Goal: Book appointment/travel/reservation

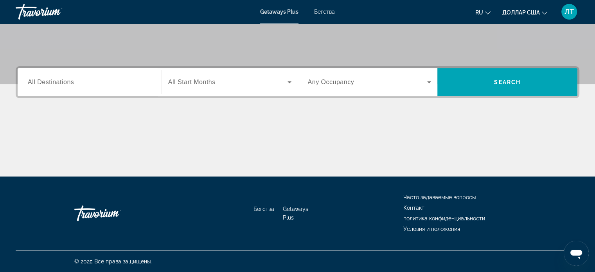
scroll to position [112, 0]
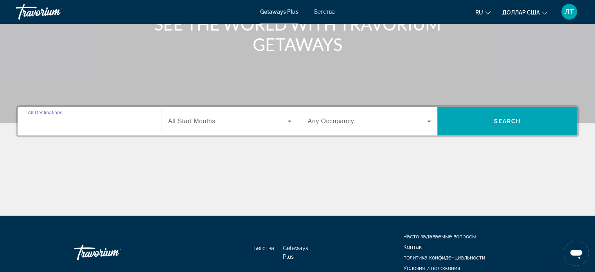
click at [129, 124] on input "Destination All Destinations" at bounding box center [90, 121] width 124 height 9
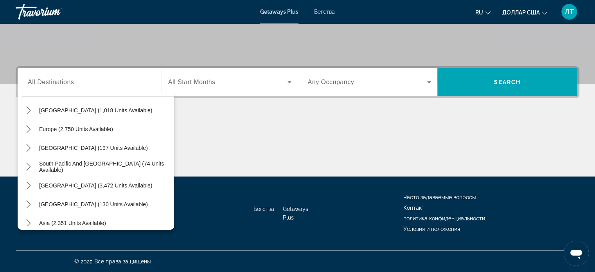
scroll to position [83, 0]
click at [28, 128] on icon "Toggle Europe (2,750 units available) submenu" at bounding box center [29, 129] width 8 height 8
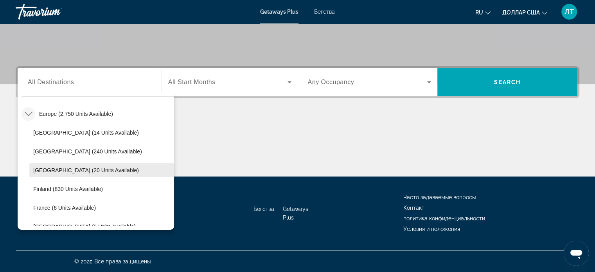
scroll to position [137, 0]
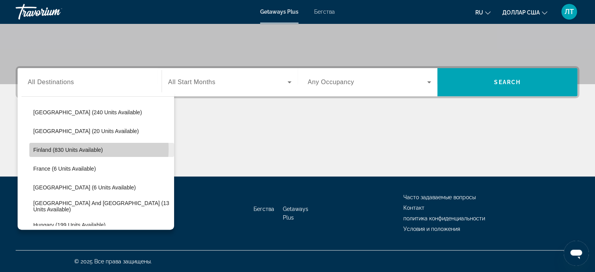
click at [73, 148] on span "Finland (830 units available)" at bounding box center [68, 150] width 70 height 6
type input "**********"
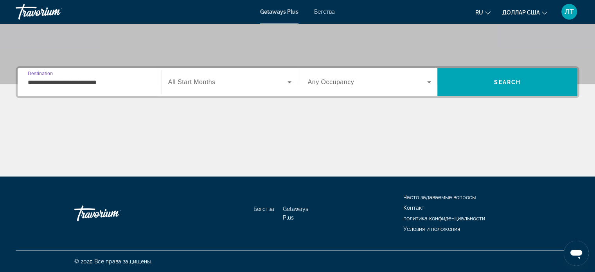
click at [290, 82] on icon "Виджет поиска" at bounding box center [290, 82] width 4 height 2
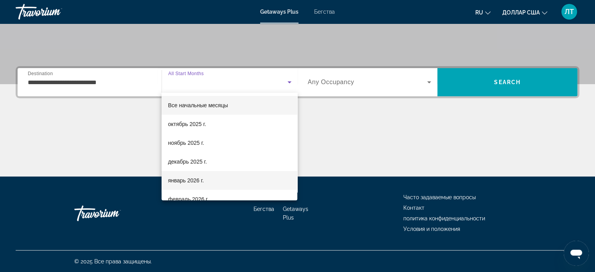
click at [175, 180] on font "январь 2026 г." at bounding box center [186, 180] width 36 height 6
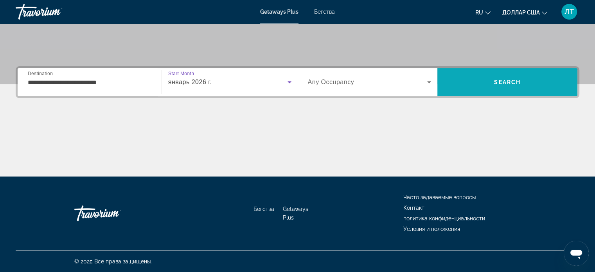
click at [499, 80] on span "Search" at bounding box center [507, 82] width 27 height 6
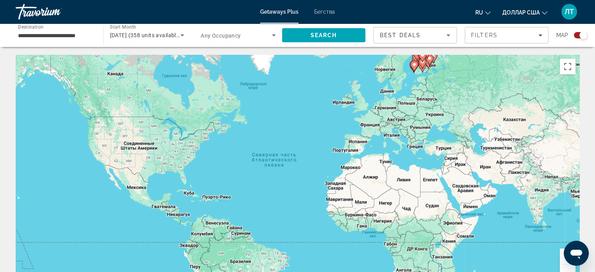
click at [478, 101] on div "Чтобы активировать перетаскивание с помощью клавиатуры, нажмите Alt + Ввод. Пос…" at bounding box center [298, 172] width 564 height 235
click at [568, 66] on button "Включить полноэкранный режим" at bounding box center [568, 67] width 16 height 16
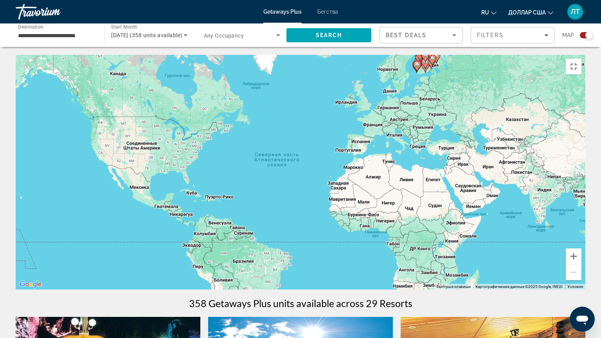
click at [433, 58] on icon "Основное содержание" at bounding box center [432, 60] width 7 height 10
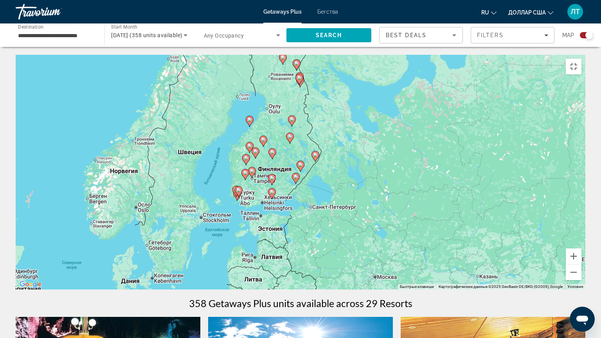
drag, startPoint x: 235, startPoint y: 193, endPoint x: 234, endPoint y: 188, distance: 4.5
click at [235, 188] on gmp-advanced-marker "Основное содержание" at bounding box center [239, 192] width 8 height 12
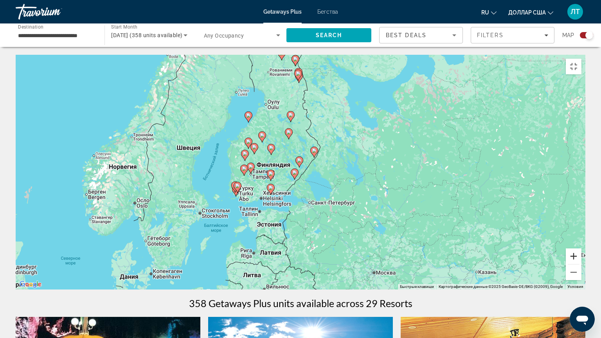
click at [582, 264] on button "Увеличить" at bounding box center [574, 257] width 16 height 16
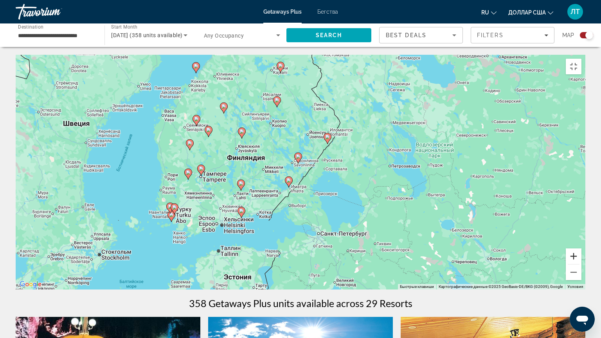
click at [582, 264] on button "Увеличить" at bounding box center [574, 257] width 16 height 16
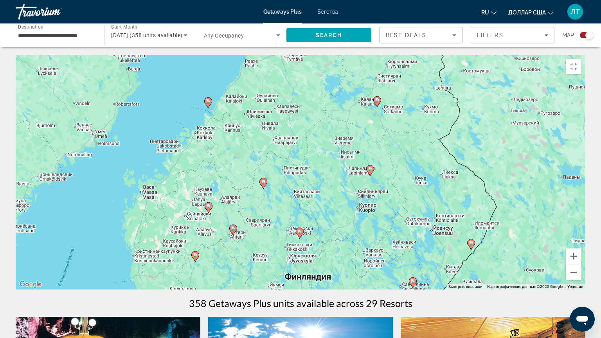
drag, startPoint x: 137, startPoint y: 204, endPoint x: 254, endPoint y: 338, distance: 178.4
click at [254, 272] on div "Чтобы активировать перетаскивание с помощью клавиатуры, нажмите Alt + Ввод. Пос…" at bounding box center [301, 172] width 570 height 235
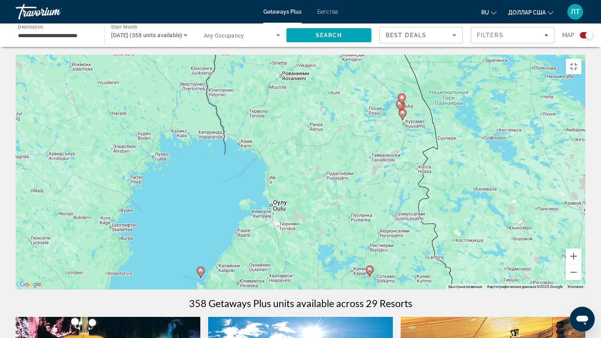
drag, startPoint x: 302, startPoint y: 92, endPoint x: 294, endPoint y: 263, distance: 171.2
click at [294, 263] on div "Чтобы активировать перетаскивание с помощью клавиатуры, нажмите Alt + Ввод. Пос…" at bounding box center [301, 172] width 570 height 235
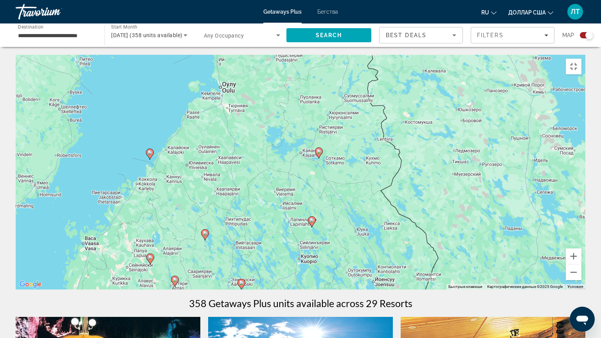
drag, startPoint x: 393, startPoint y: 127, endPoint x: 343, endPoint y: 1, distance: 136.0
click at [343, 55] on div "Чтобы активировать перетаскивание с помощью клавиатуры, нажмите Alt + Ввод. Пос…" at bounding box center [301, 172] width 570 height 235
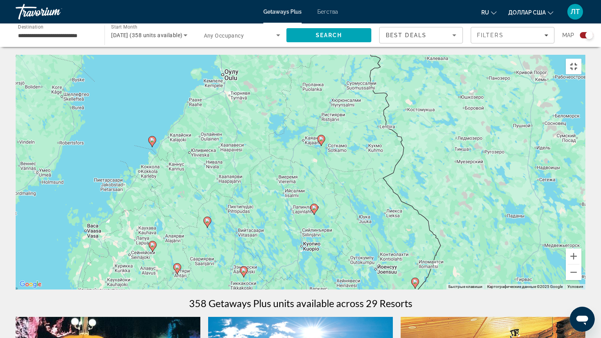
click at [582, 59] on button "Включить полноэкранный режим" at bounding box center [574, 67] width 16 height 16
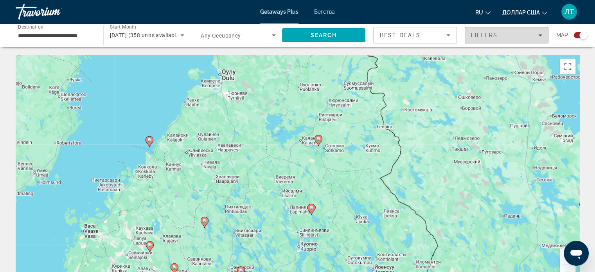
click at [541, 35] on icon "Filters" at bounding box center [541, 35] width 4 height 2
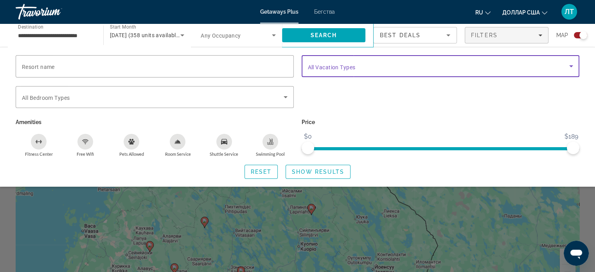
click at [573, 66] on icon "Search widget" at bounding box center [571, 65] width 9 height 9
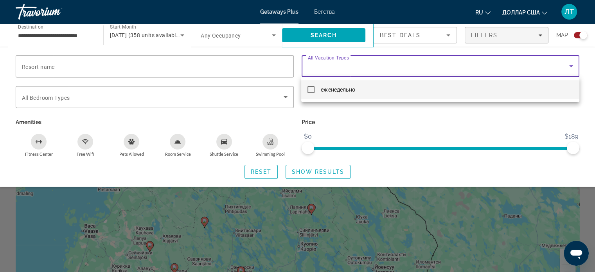
click at [573, 66] on div at bounding box center [297, 136] width 595 height 272
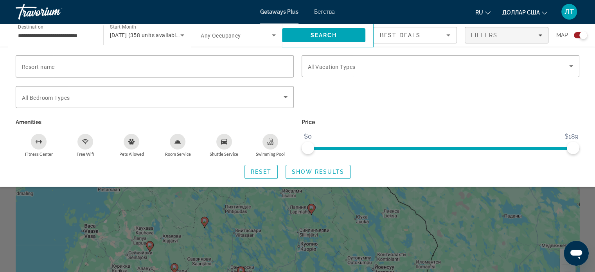
click at [85, 142] on icon "Free Wifi" at bounding box center [85, 142] width 6 height 6
click at [272, 143] on icon "Swimming Pool" at bounding box center [270, 142] width 6 height 6
click at [321, 169] on span "Show Results" at bounding box center [318, 172] width 52 height 6
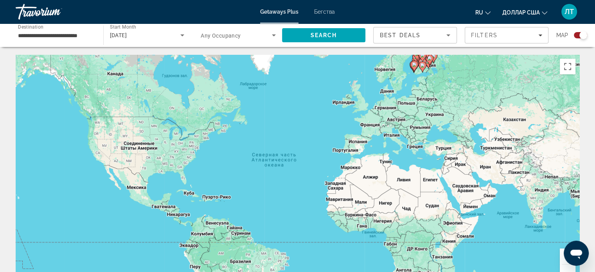
drag, startPoint x: 90, startPoint y: 32, endPoint x: 70, endPoint y: 34, distance: 20.8
click at [89, 32] on input "**********" at bounding box center [55, 35] width 75 height 9
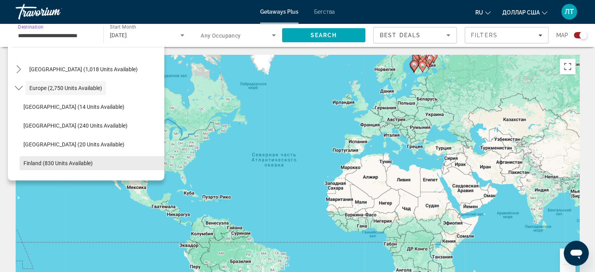
scroll to position [86, 0]
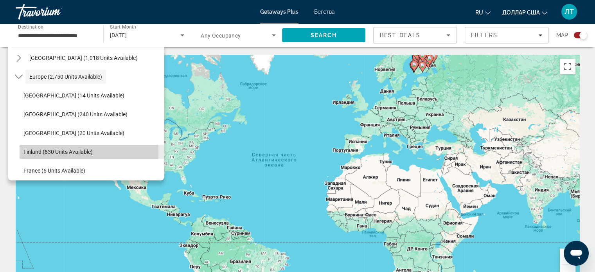
click at [42, 152] on span "Finland (830 units available)" at bounding box center [57, 152] width 69 height 6
type input "**********"
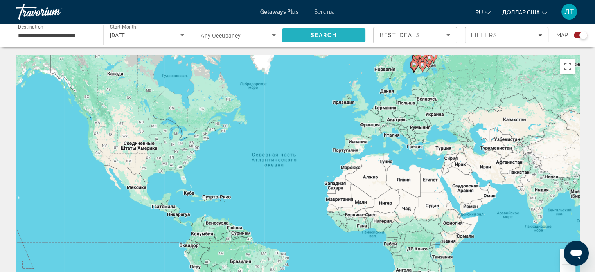
click at [334, 34] on span "Search" at bounding box center [323, 35] width 27 height 6
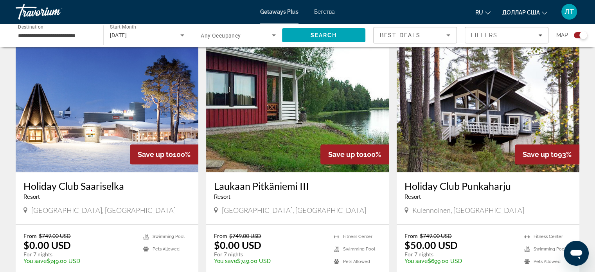
scroll to position [548, 0]
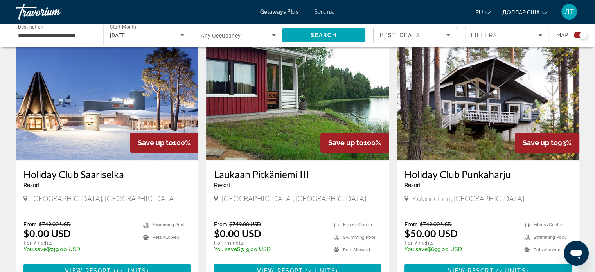
click at [91, 120] on img "Основное содержание" at bounding box center [107, 97] width 183 height 125
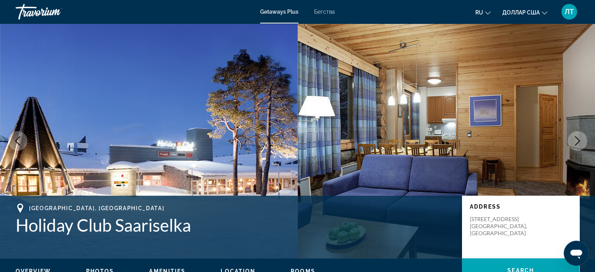
click at [578, 139] on icon "Next image" at bounding box center [577, 140] width 9 height 9
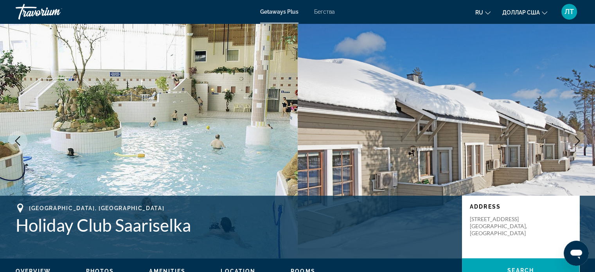
click at [578, 139] on icon "Next image" at bounding box center [577, 140] width 9 height 9
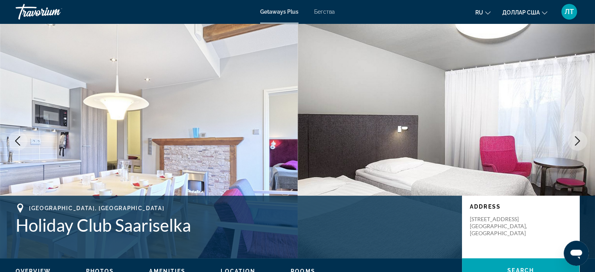
click at [578, 139] on icon "Next image" at bounding box center [577, 140] width 9 height 9
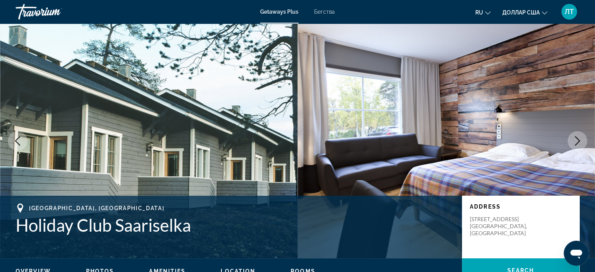
click at [578, 139] on icon "Next image" at bounding box center [577, 140] width 9 height 9
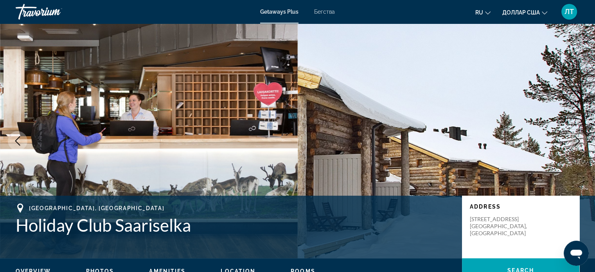
click at [573, 124] on img "Основное содержание" at bounding box center [447, 140] width 298 height 235
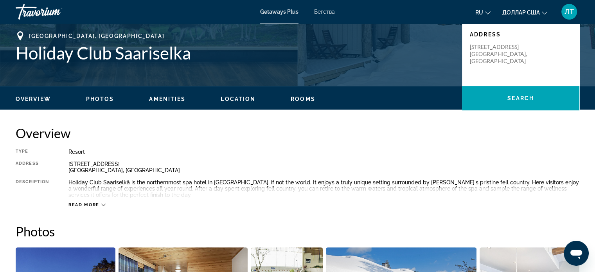
scroll to position [117, 0]
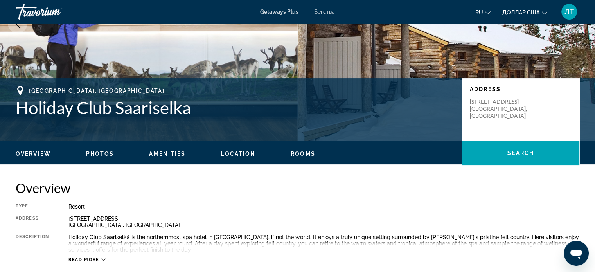
click at [302, 155] on span "Rooms" at bounding box center [303, 154] width 25 height 6
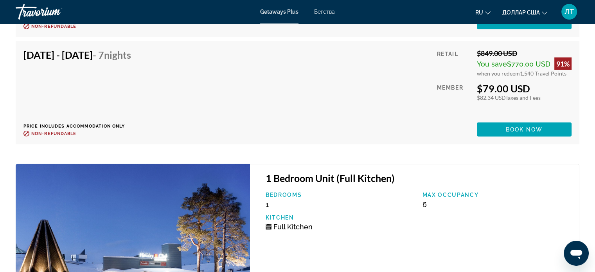
scroll to position [1814, 0]
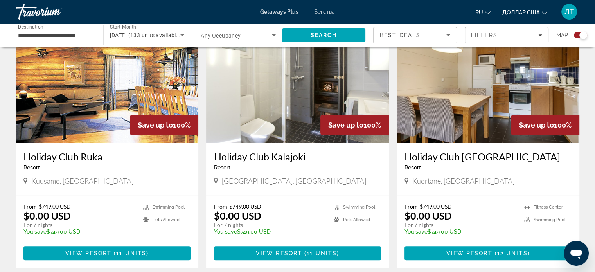
scroll to position [313, 0]
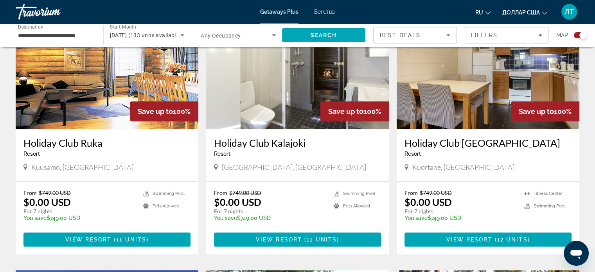
click at [316, 83] on img "Основное содержание" at bounding box center [297, 66] width 183 height 125
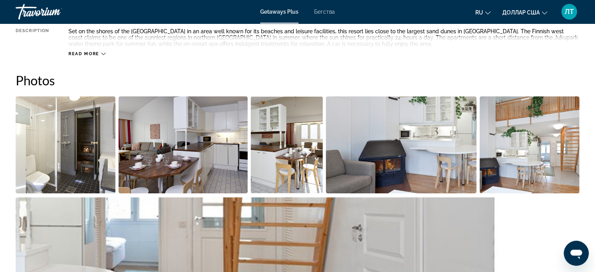
scroll to position [352, 0]
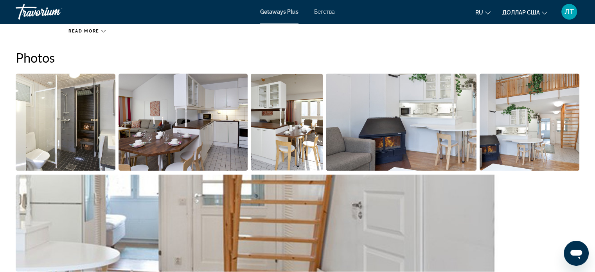
click at [88, 118] on img "Open full-screen image slider" at bounding box center [66, 122] width 100 height 97
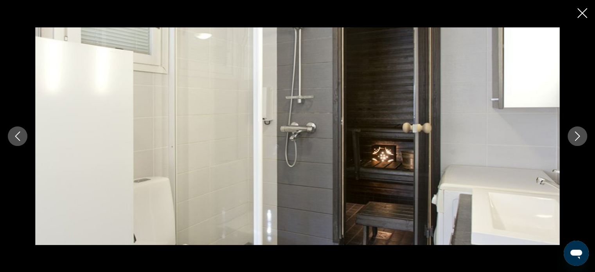
click at [577, 135] on icon "Next image" at bounding box center [577, 136] width 9 height 9
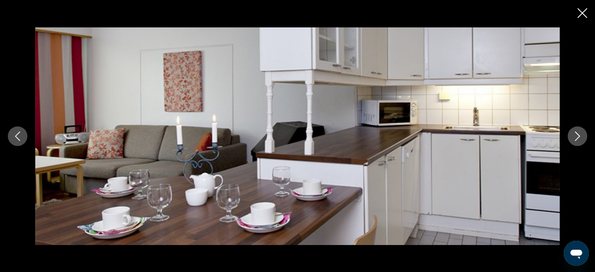
click at [577, 135] on icon "Next image" at bounding box center [577, 136] width 9 height 9
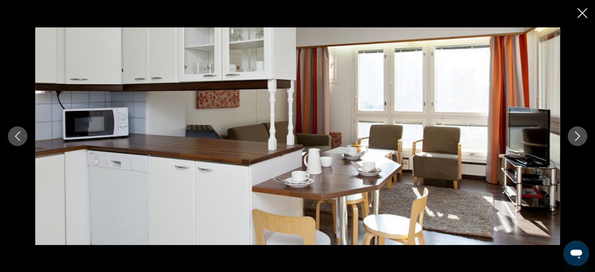
click at [577, 135] on icon "Next image" at bounding box center [577, 136] width 9 height 9
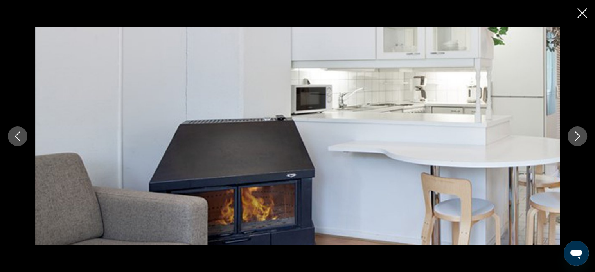
click at [577, 135] on icon "Next image" at bounding box center [577, 136] width 9 height 9
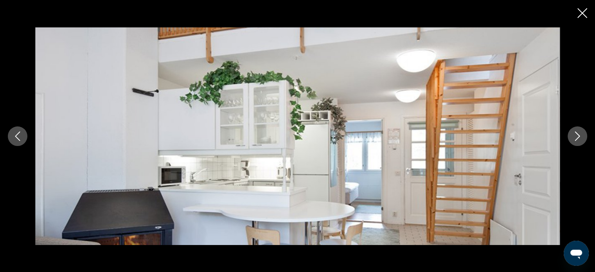
click at [577, 135] on icon "Next image" at bounding box center [577, 136] width 9 height 9
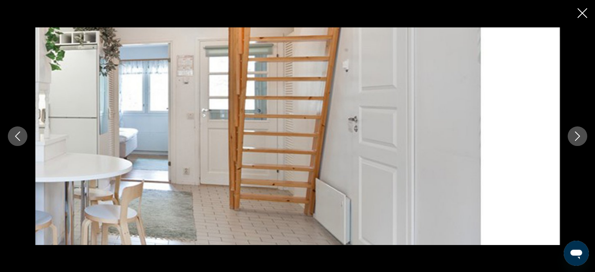
click at [577, 135] on icon "Next image" at bounding box center [577, 136] width 9 height 9
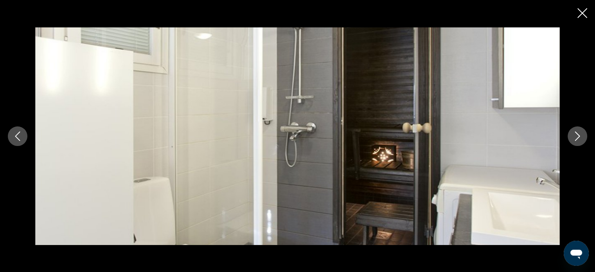
click at [577, 135] on icon "Next image" at bounding box center [577, 136] width 9 height 9
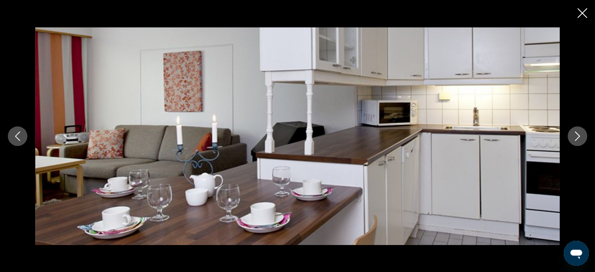
click at [583, 16] on icon "Close slideshow" at bounding box center [583, 13] width 10 height 10
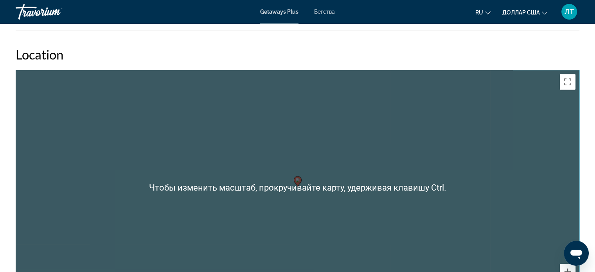
scroll to position [822, 0]
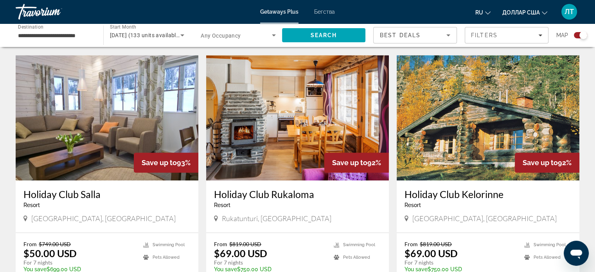
scroll to position [728, 0]
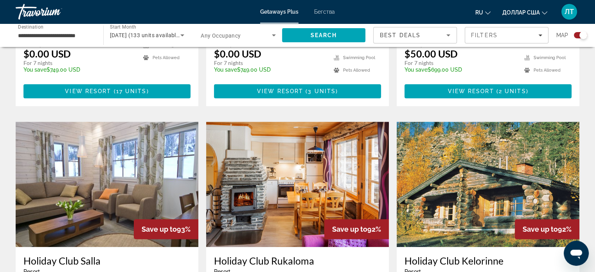
click at [461, 196] on img "Основное содержание" at bounding box center [488, 184] width 183 height 125
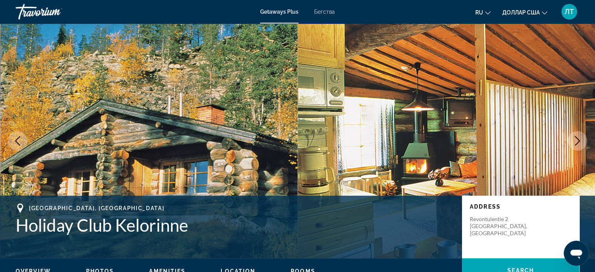
click at [577, 139] on icon "Next image" at bounding box center [577, 140] width 9 height 9
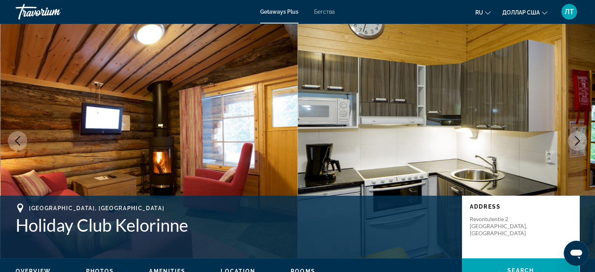
click at [577, 139] on icon "Next image" at bounding box center [577, 140] width 9 height 9
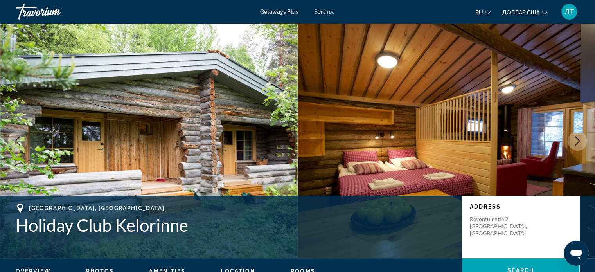
click at [577, 139] on icon "Next image" at bounding box center [577, 140] width 9 height 9
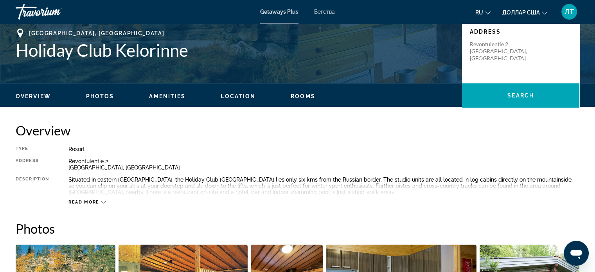
scroll to position [157, 0]
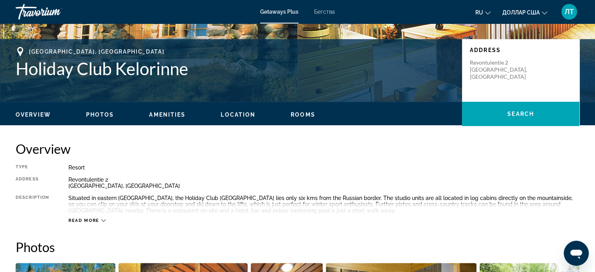
click at [103, 220] on icon "Основное содержание" at bounding box center [103, 220] width 4 height 4
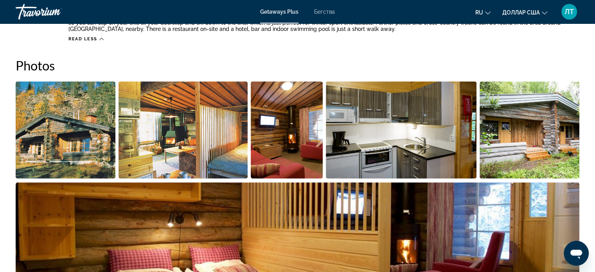
scroll to position [352, 0]
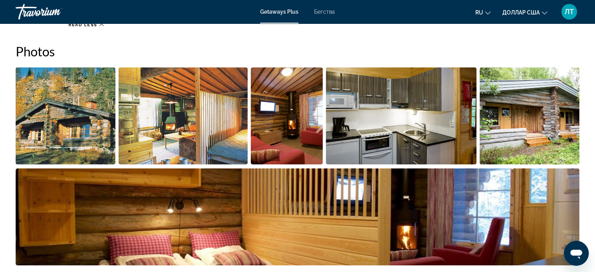
click at [163, 117] on img "Open full-screen image slider" at bounding box center [183, 115] width 129 height 97
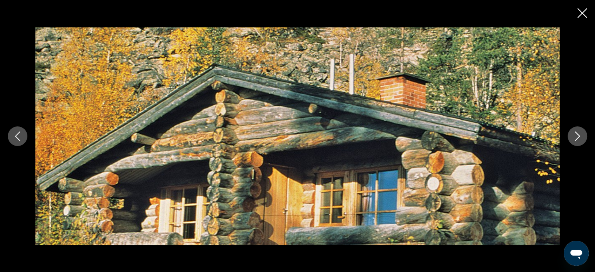
click at [579, 132] on icon "Next image" at bounding box center [577, 136] width 9 height 9
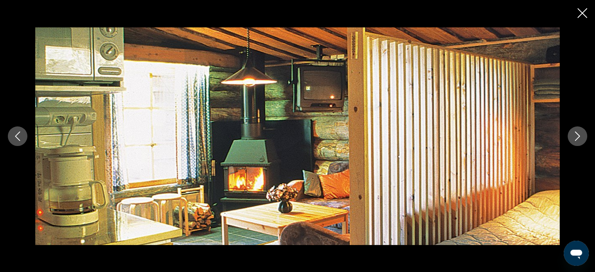
click at [579, 132] on icon "Next image" at bounding box center [577, 136] width 9 height 9
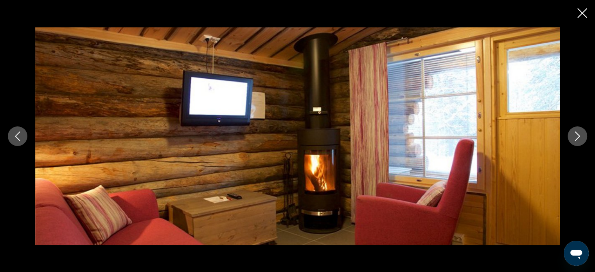
click at [579, 132] on icon "Next image" at bounding box center [577, 136] width 9 height 9
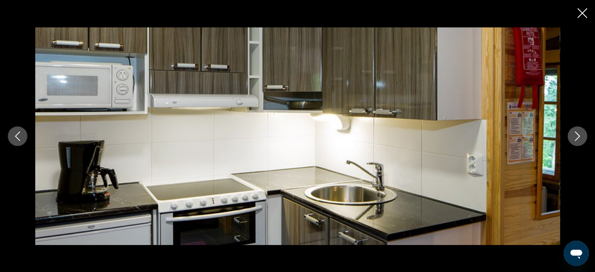
click at [579, 132] on icon "Next image" at bounding box center [577, 136] width 9 height 9
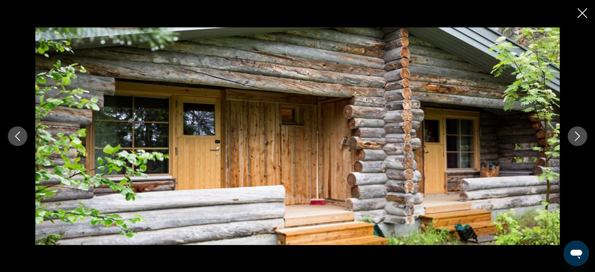
click at [582, 13] on icon "Close slideshow" at bounding box center [583, 13] width 10 height 10
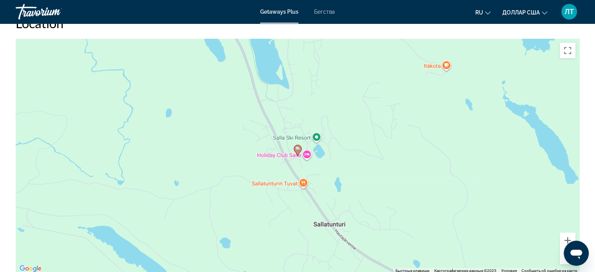
scroll to position [979, 0]
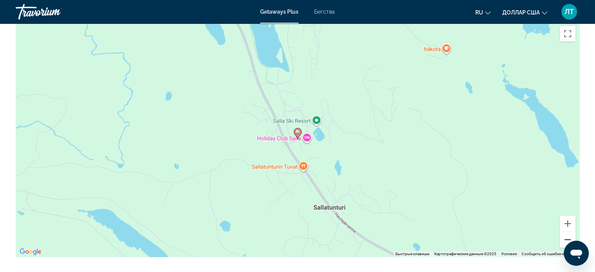
click at [568, 232] on button "Уменьшить" at bounding box center [568, 240] width 16 height 16
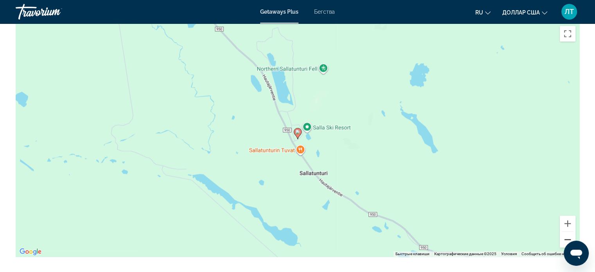
click at [568, 232] on button "Уменьшить" at bounding box center [568, 240] width 16 height 16
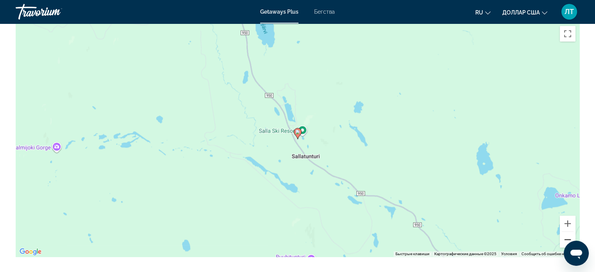
click at [568, 232] on button "Уменьшить" at bounding box center [568, 240] width 16 height 16
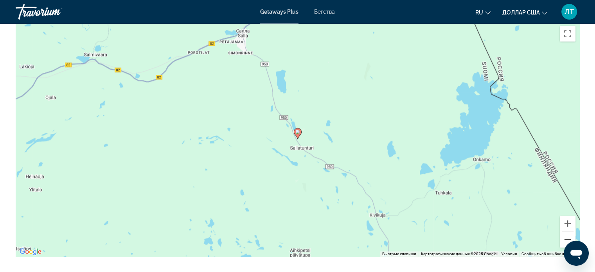
click at [568, 232] on button "Уменьшить" at bounding box center [568, 240] width 16 height 16
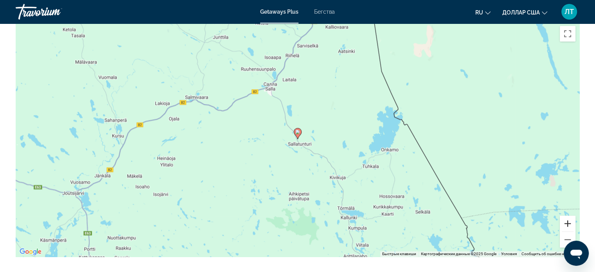
click at [566, 216] on button "Увеличить" at bounding box center [568, 224] width 16 height 16
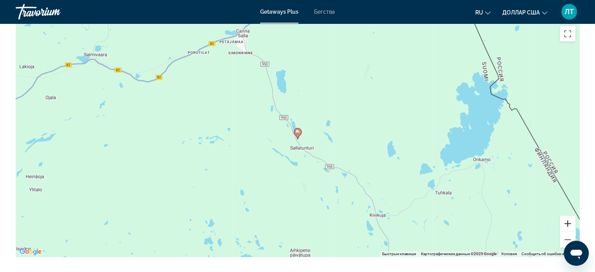
click at [566, 216] on button "Увеличить" at bounding box center [568, 224] width 16 height 16
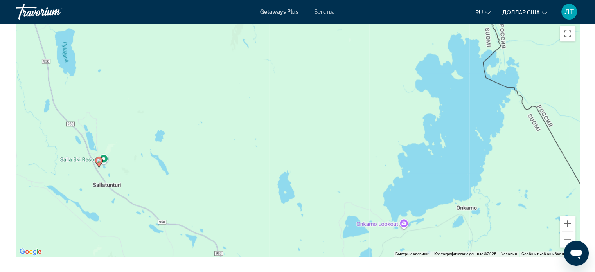
drag, startPoint x: 530, startPoint y: 128, endPoint x: 330, endPoint y: 158, distance: 201.8
click at [330, 158] on div "Чтобы активировать перетаскивание с помощью клавиатуры, нажмите Alt + Ввод. Пос…" at bounding box center [298, 139] width 564 height 235
click at [567, 232] on button "Уменьшить" at bounding box center [568, 240] width 16 height 16
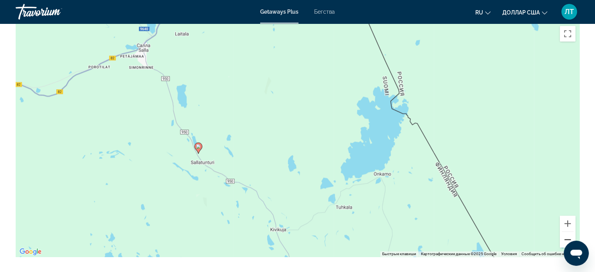
click at [567, 232] on button "Уменьшить" at bounding box center [568, 240] width 16 height 16
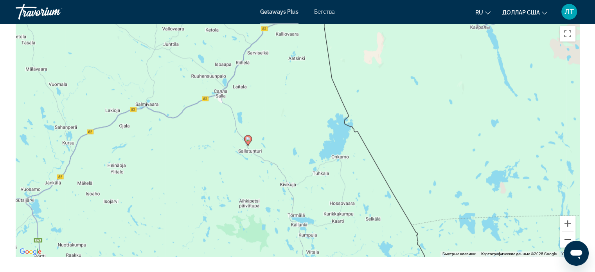
click at [567, 232] on button "Уменьшить" at bounding box center [568, 240] width 16 height 16
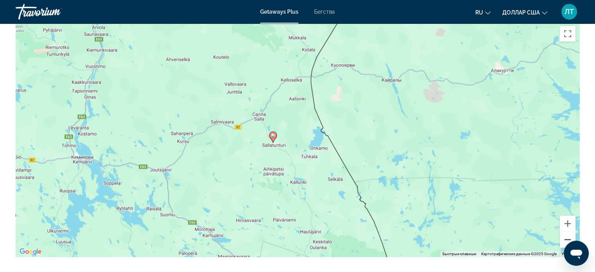
click at [567, 232] on button "Уменьшить" at bounding box center [568, 240] width 16 height 16
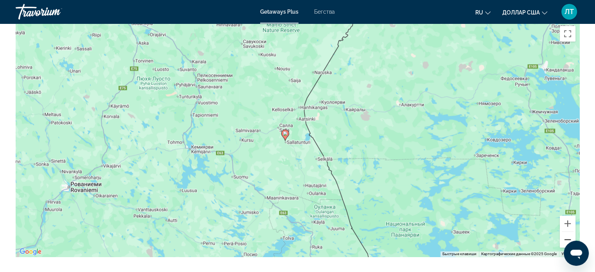
click at [567, 232] on button "Уменьшить" at bounding box center [568, 240] width 16 height 16
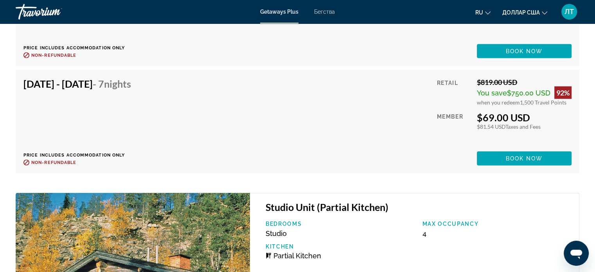
scroll to position [1761, 0]
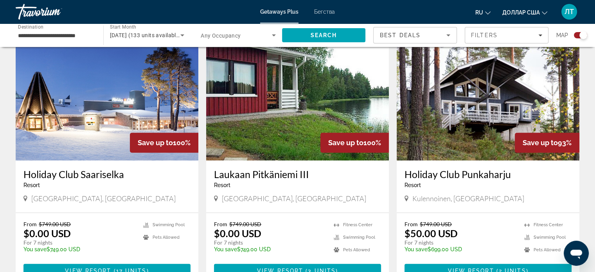
scroll to position [587, 0]
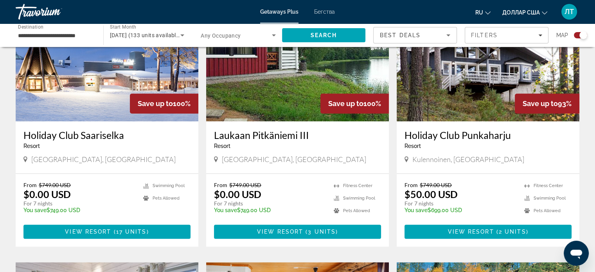
click at [479, 83] on img "Основное содержание" at bounding box center [488, 58] width 183 height 125
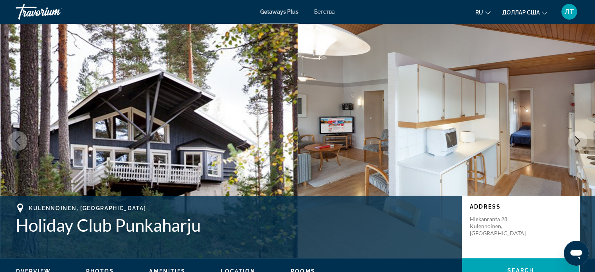
click at [578, 137] on icon "Next image" at bounding box center [577, 140] width 9 height 9
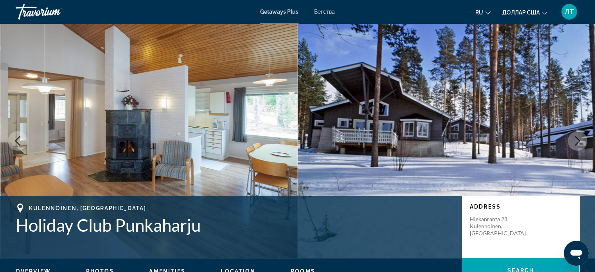
click at [578, 137] on icon "Next image" at bounding box center [577, 140] width 9 height 9
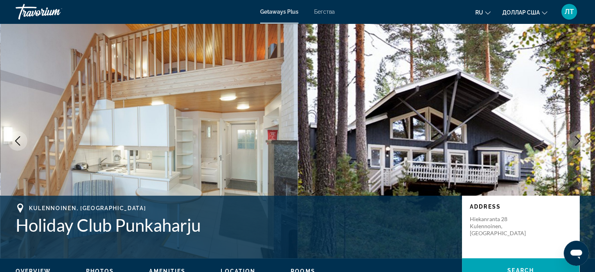
click at [578, 137] on icon "Next image" at bounding box center [577, 140] width 9 height 9
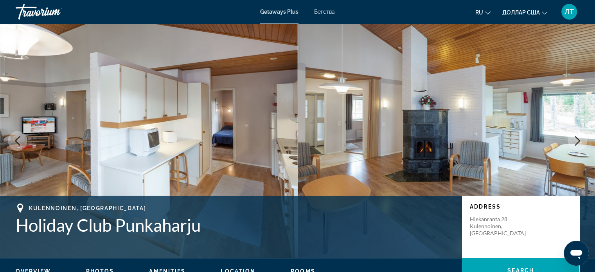
click at [575, 138] on icon "Next image" at bounding box center [577, 140] width 9 height 9
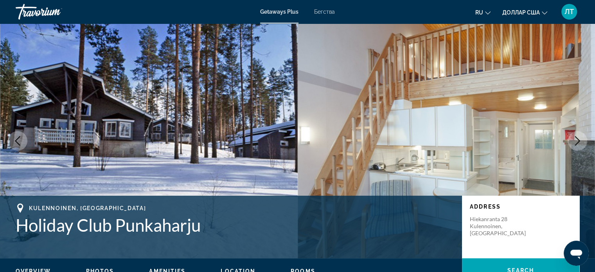
click at [575, 138] on icon "Next image" at bounding box center [577, 140] width 9 height 9
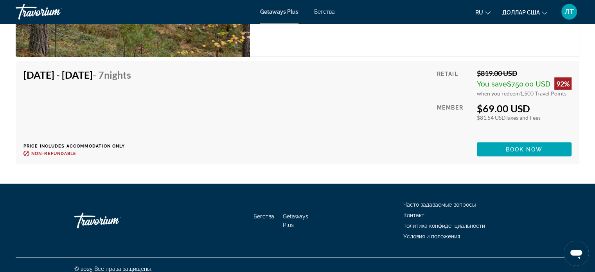
scroll to position [1681, 0]
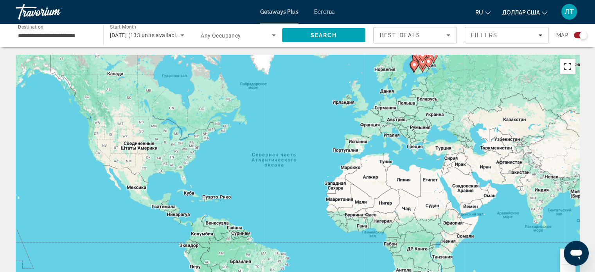
drag, startPoint x: 568, startPoint y: 67, endPoint x: 566, endPoint y: 118, distance: 50.6
click at [568, 67] on button "Включить полноэкранный режим" at bounding box center [568, 67] width 16 height 16
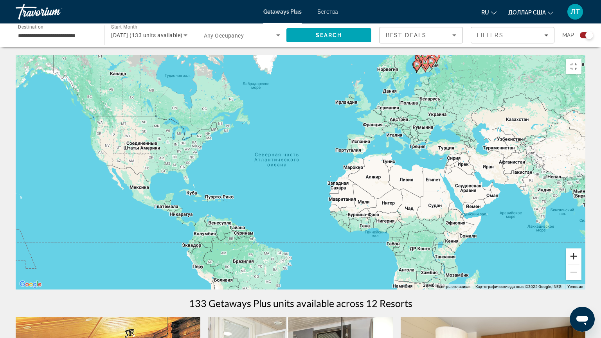
click at [582, 264] on button "Увеличить" at bounding box center [574, 257] width 16 height 16
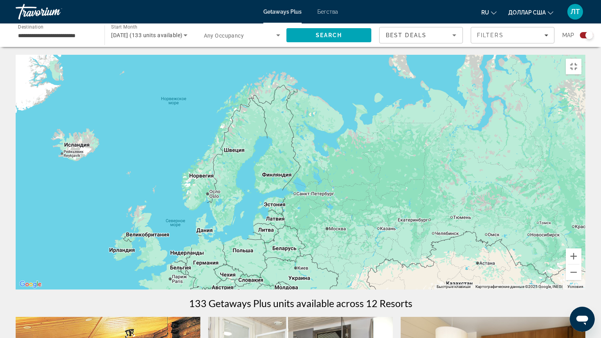
drag, startPoint x: 557, startPoint y: 76, endPoint x: 297, endPoint y: 269, distance: 323.6
click at [297, 269] on div "Основное содержание" at bounding box center [301, 172] width 570 height 235
click at [582, 264] on button "Увеличить" at bounding box center [574, 257] width 16 height 16
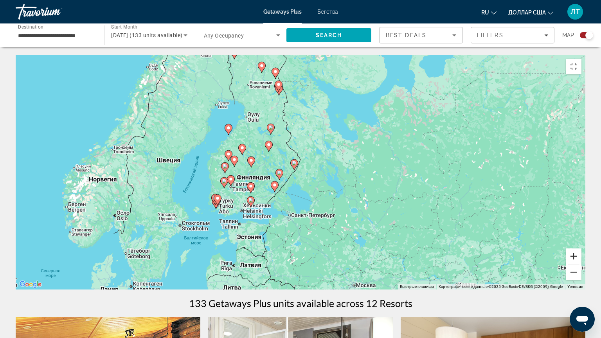
click at [582, 264] on button "Увеличить" at bounding box center [574, 257] width 16 height 16
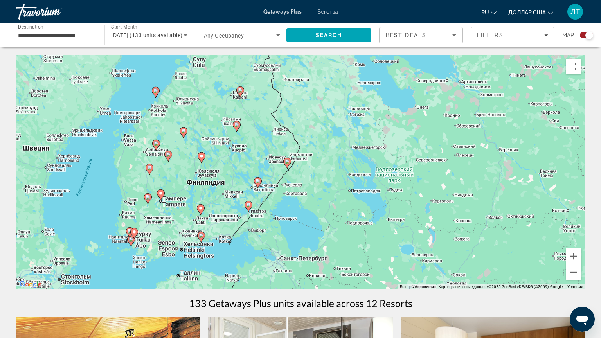
click at [200, 233] on image "Основное содержание" at bounding box center [201, 235] width 5 height 5
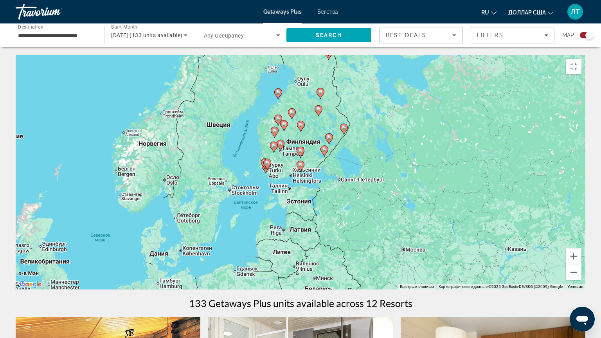
click at [299, 165] on icon "Основное содержание" at bounding box center [300, 166] width 7 height 10
type input "**********"
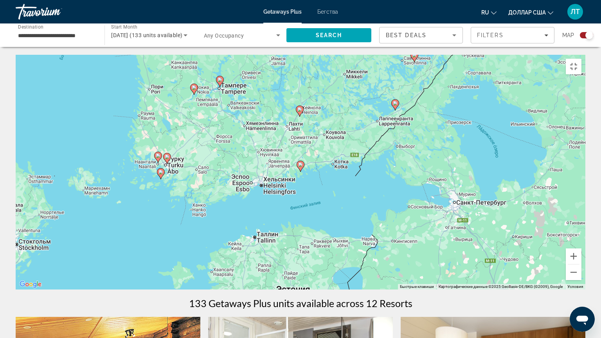
click at [300, 163] on image "Основное содержание" at bounding box center [300, 164] width 5 height 5
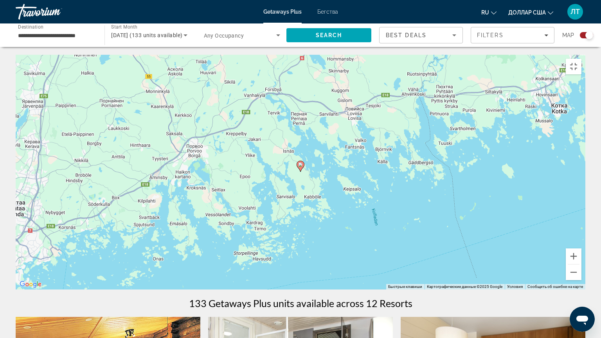
click at [300, 163] on image "Основное содержание" at bounding box center [300, 164] width 5 height 5
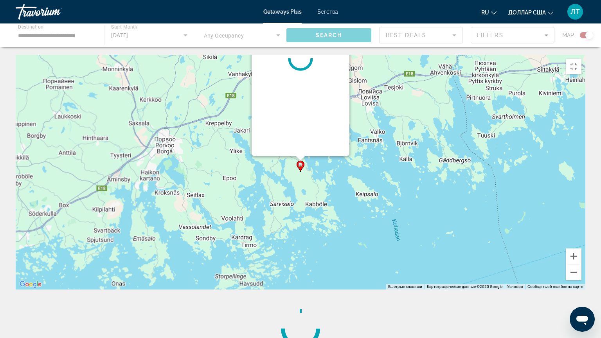
click at [300, 163] on g "Основное содержание" at bounding box center [301, 166] width 8 height 11
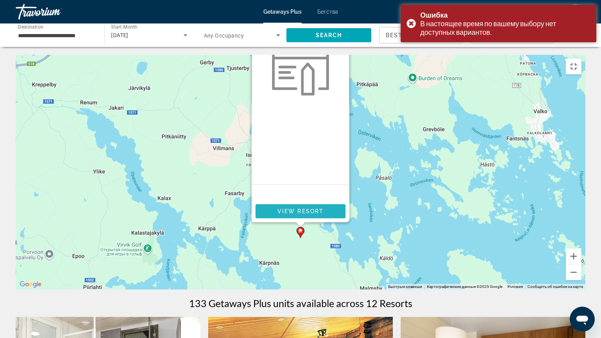
click at [296, 209] on span "View Resort" at bounding box center [301, 211] width 46 height 6
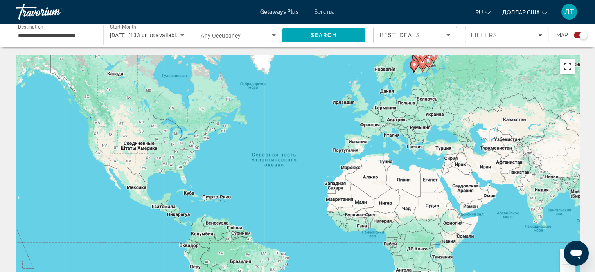
click at [567, 63] on button "Включить полноэкранный режим" at bounding box center [568, 67] width 16 height 16
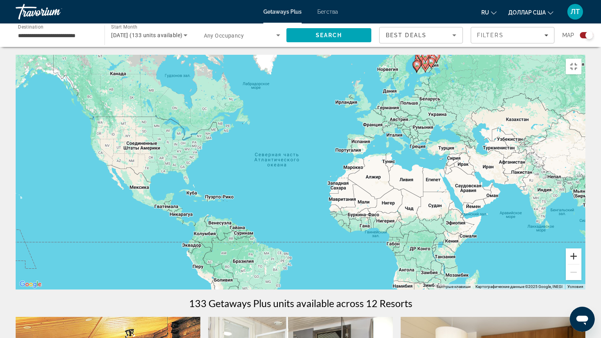
click at [582, 264] on button "Увеличить" at bounding box center [574, 257] width 16 height 16
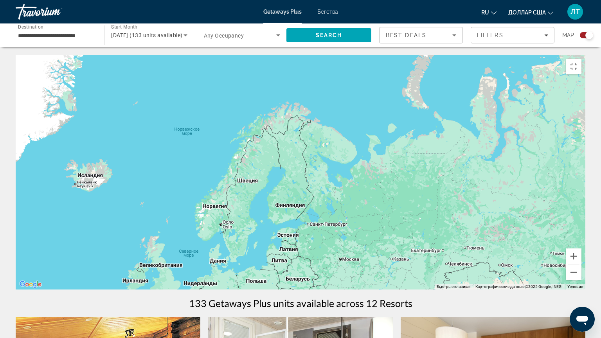
drag, startPoint x: 544, startPoint y: 35, endPoint x: 283, endPoint y: 283, distance: 359.7
click at [283, 272] on div "Основное содержание" at bounding box center [301, 172] width 570 height 235
click at [582, 264] on button "Увеличить" at bounding box center [574, 257] width 16 height 16
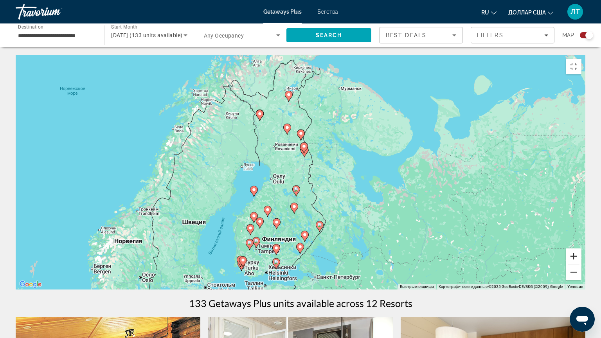
click at [582, 264] on button "Увеличить" at bounding box center [574, 257] width 16 height 16
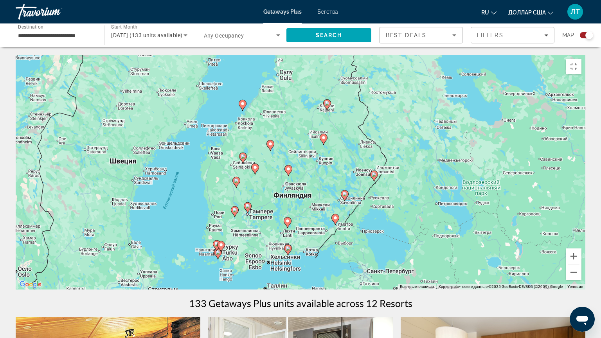
drag, startPoint x: 274, startPoint y: 230, endPoint x: 308, endPoint y: 119, distance: 116.4
click at [308, 119] on div "Чтобы активировать перетаскивание с помощью клавиатуры, нажмите Alt + Ввод. Пос…" at bounding box center [301, 172] width 570 height 235
click at [247, 204] on image "Основное содержание" at bounding box center [247, 206] width 5 height 5
type input "**********"
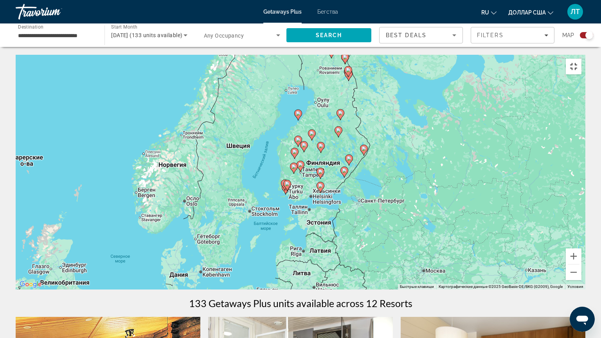
click at [582, 59] on button "Включить полноэкранный режим" at bounding box center [574, 67] width 16 height 16
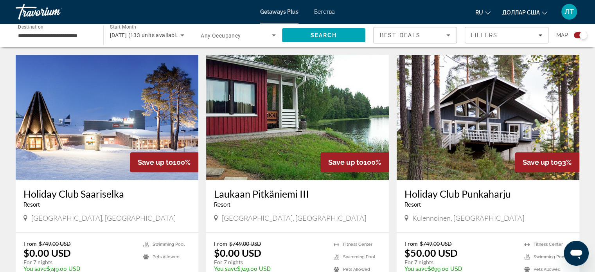
scroll to position [493, 0]
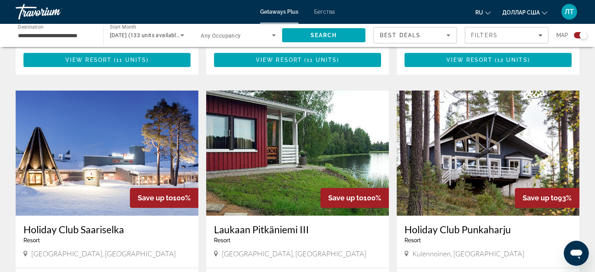
click at [285, 136] on img "Основное содержание" at bounding box center [297, 152] width 183 height 125
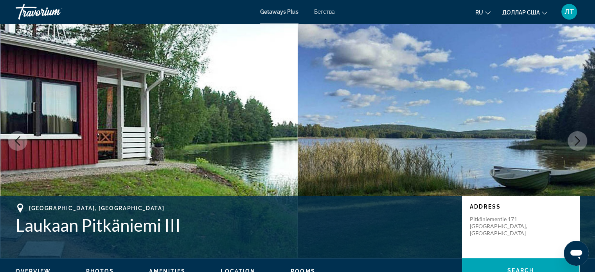
scroll to position [39, 0]
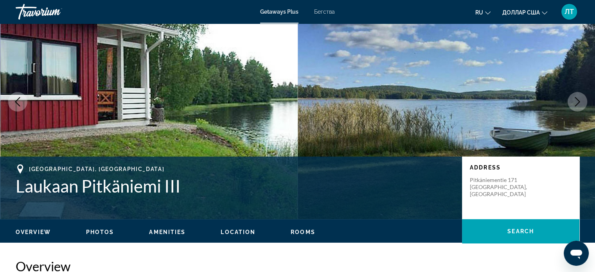
click at [579, 101] on icon "Next image" at bounding box center [577, 101] width 9 height 9
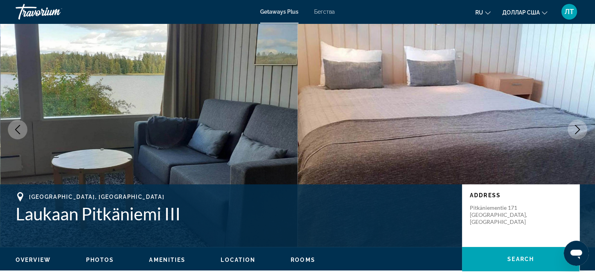
scroll to position [0, 0]
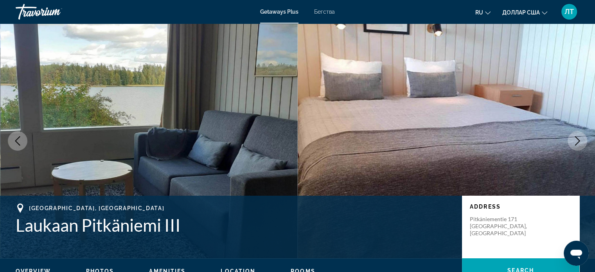
click at [575, 140] on icon "Next image" at bounding box center [577, 140] width 9 height 9
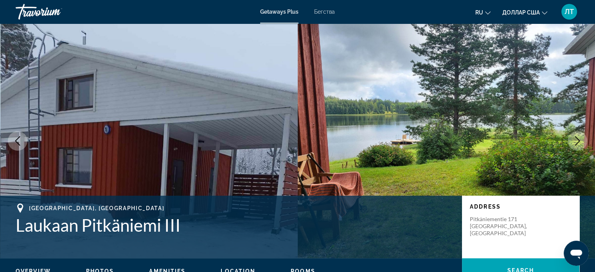
click at [575, 140] on icon "Next image" at bounding box center [577, 140] width 9 height 9
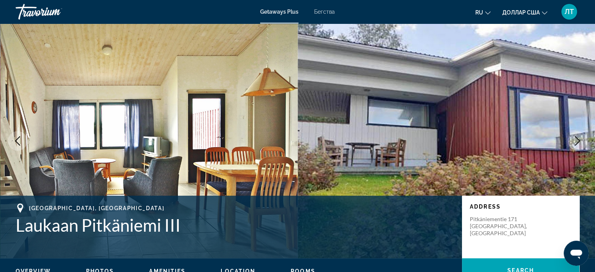
click at [575, 140] on icon "Next image" at bounding box center [577, 140] width 9 height 9
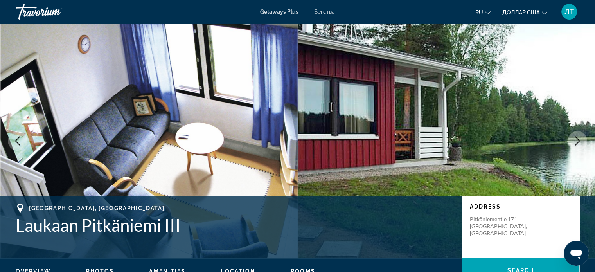
click at [575, 140] on icon "Next image" at bounding box center [577, 140] width 9 height 9
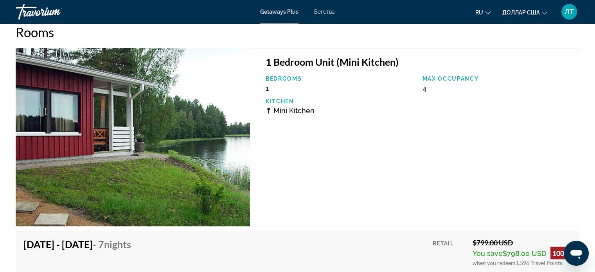
scroll to position [1213, 0]
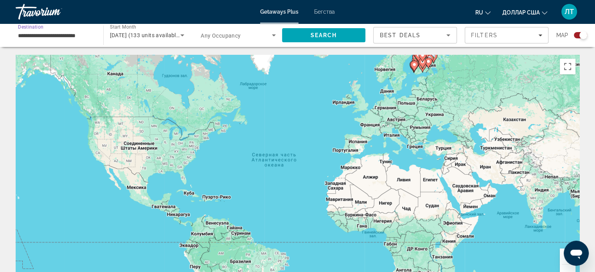
click at [32, 34] on input "**********" at bounding box center [55, 35] width 75 height 9
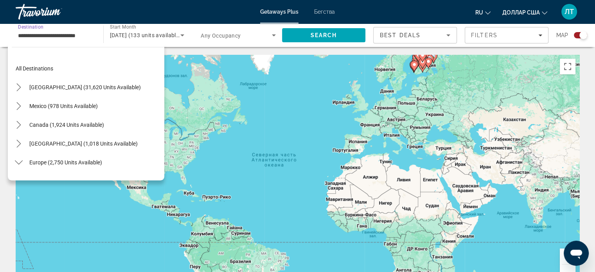
scroll to position [122, 0]
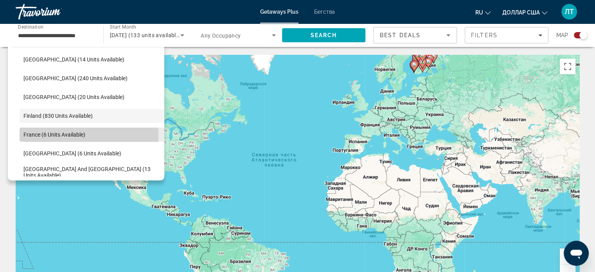
click at [41, 135] on span "France (6 units available)" at bounding box center [54, 135] width 62 height 6
type input "**********"
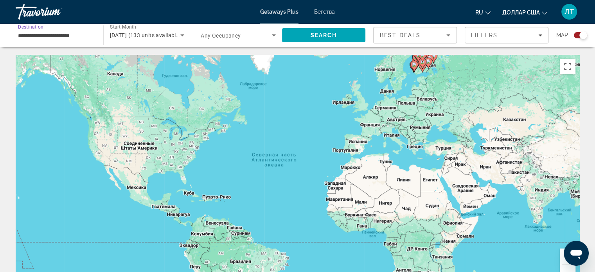
click at [181, 34] on icon "Search widget" at bounding box center [182, 35] width 9 height 9
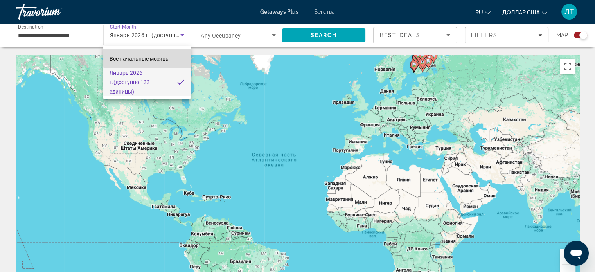
click at [154, 58] on font "Все начальные месяцы" at bounding box center [140, 59] width 60 height 6
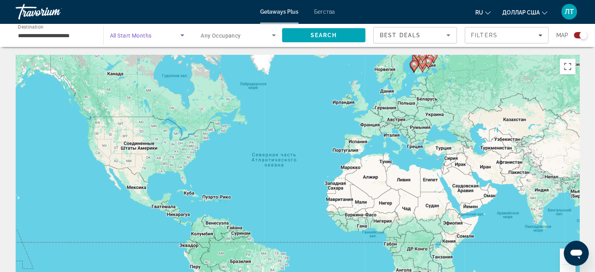
click at [185, 36] on icon "Search widget" at bounding box center [182, 35] width 9 height 9
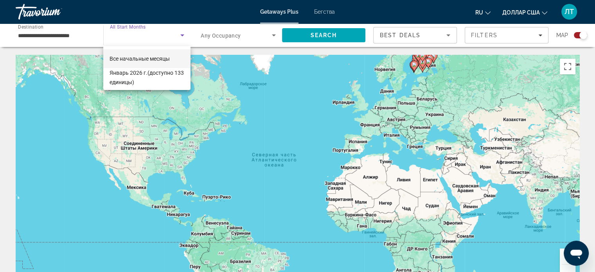
click at [144, 38] on div at bounding box center [297, 136] width 595 height 272
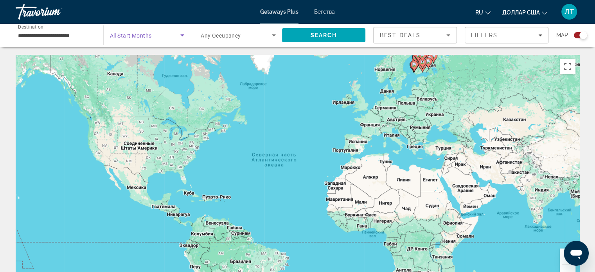
click at [158, 32] on span "Search widget" at bounding box center [145, 35] width 71 height 9
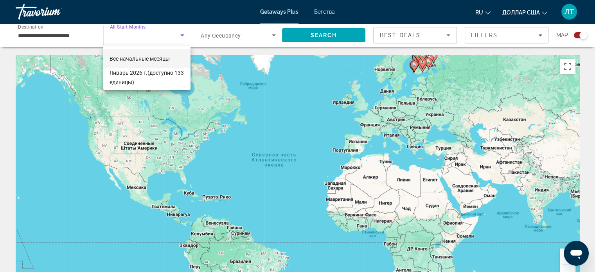
click at [162, 33] on div at bounding box center [297, 136] width 595 height 272
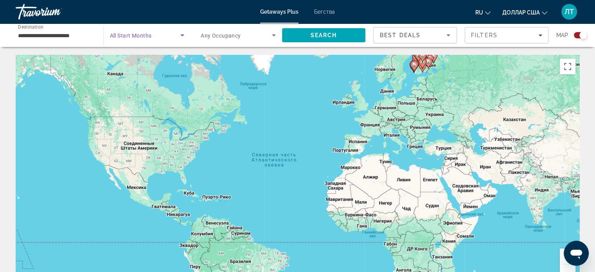
click at [184, 35] on icon "Search widget" at bounding box center [182, 35] width 9 height 9
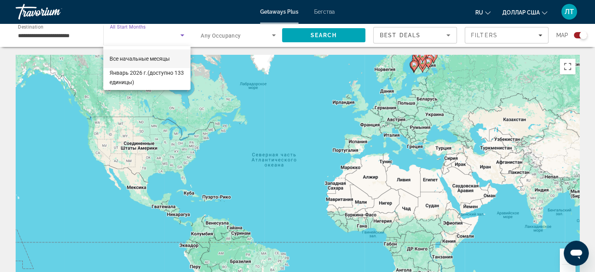
click at [161, 59] on font "Все начальные месяцы" at bounding box center [140, 59] width 60 height 6
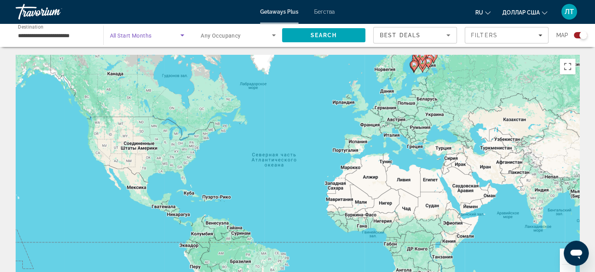
click at [184, 34] on icon "Search widget" at bounding box center [182, 35] width 4 height 2
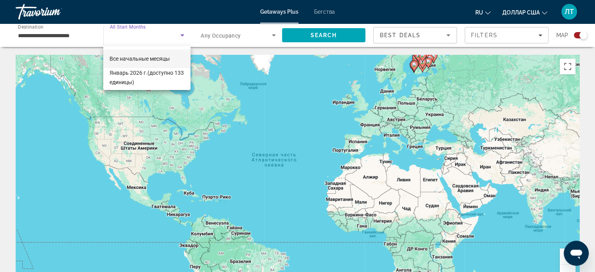
click at [450, 36] on div at bounding box center [297, 136] width 595 height 272
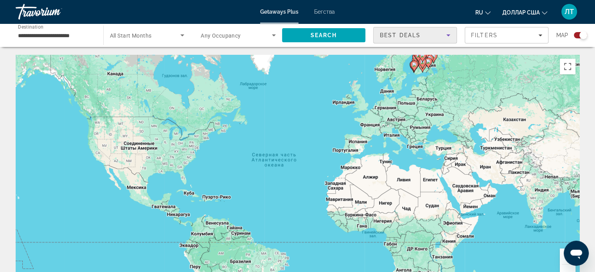
click at [450, 36] on icon "Sort by" at bounding box center [448, 35] width 9 height 9
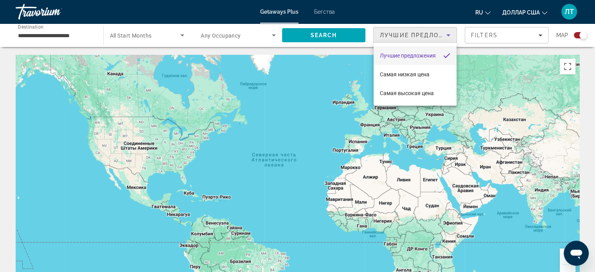
click at [542, 32] on div at bounding box center [297, 136] width 595 height 272
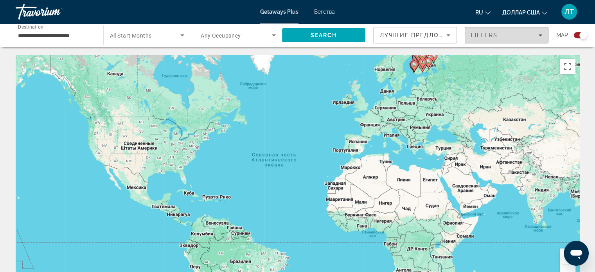
click at [542, 34] on icon "Filters" at bounding box center [541, 35] width 4 height 4
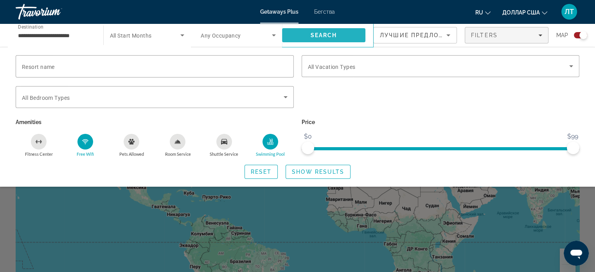
click at [341, 36] on span "Search" at bounding box center [324, 35] width 84 height 19
click at [311, 171] on span "Show Results" at bounding box center [318, 172] width 52 height 6
click at [318, 175] on span "Search widget" at bounding box center [318, 171] width 64 height 19
click at [309, 171] on span "Show Results" at bounding box center [318, 172] width 52 height 6
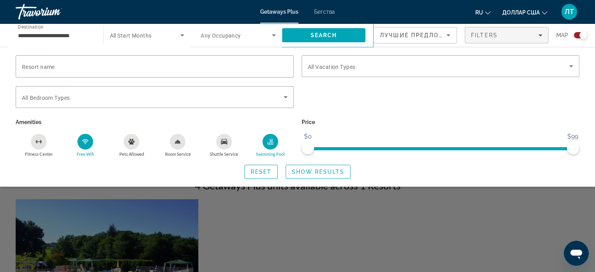
scroll to position [313, 0]
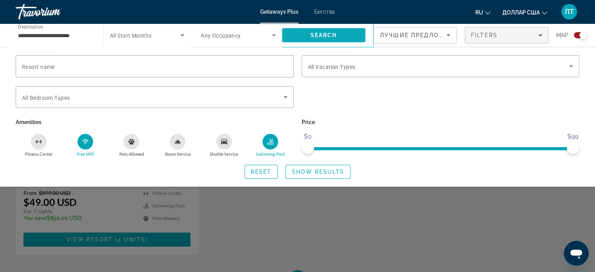
click at [337, 31] on span "Search" at bounding box center [324, 35] width 84 height 19
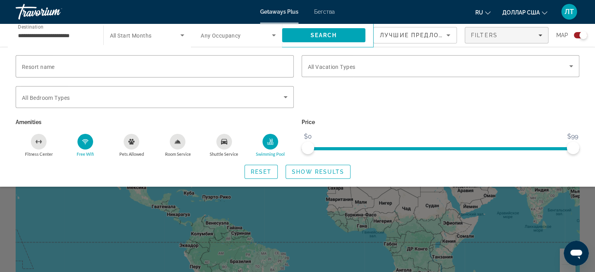
scroll to position [235, 0]
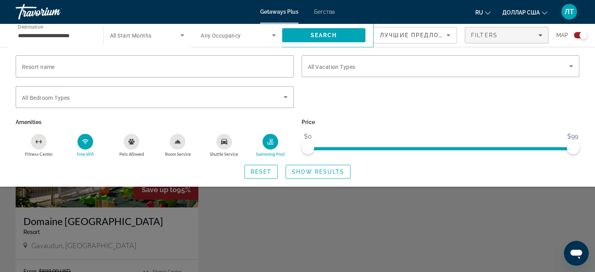
click at [542, 213] on div "Search widget" at bounding box center [297, 194] width 595 height 155
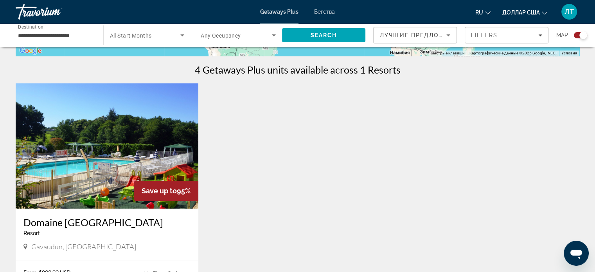
scroll to position [242, 0]
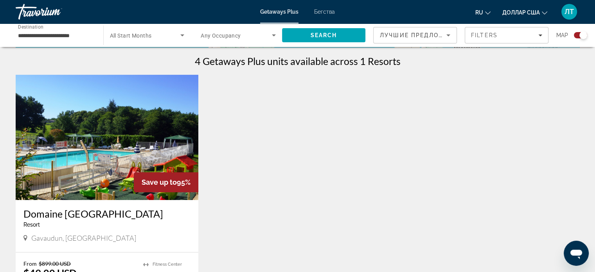
click at [160, 150] on img "Основное содержание" at bounding box center [107, 137] width 183 height 125
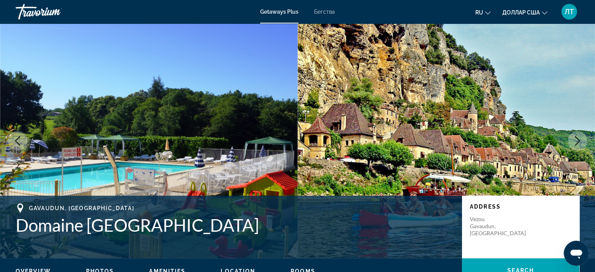
click at [576, 137] on icon "Next image" at bounding box center [577, 140] width 5 height 9
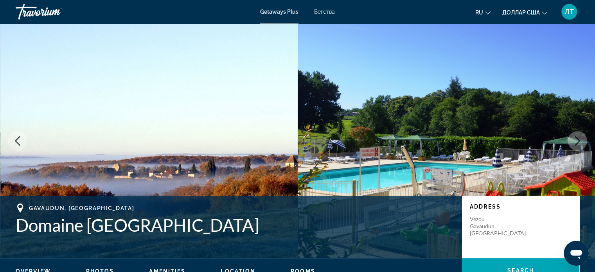
click at [576, 137] on icon "Next image" at bounding box center [577, 140] width 5 height 9
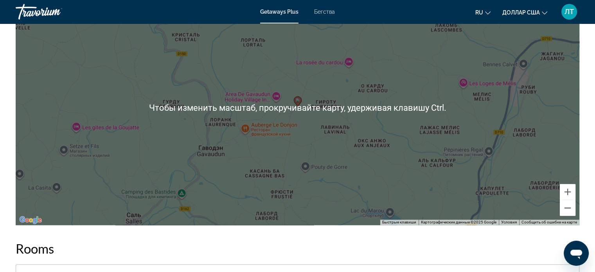
scroll to position [1174, 0]
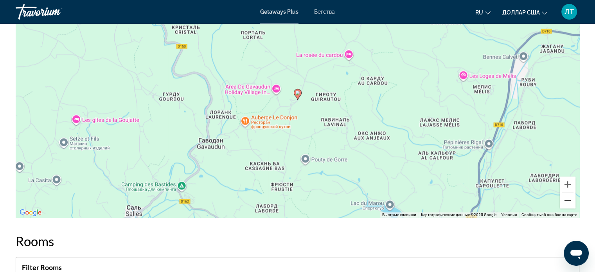
click at [570, 193] on button "Уменьшить" at bounding box center [568, 201] width 16 height 16
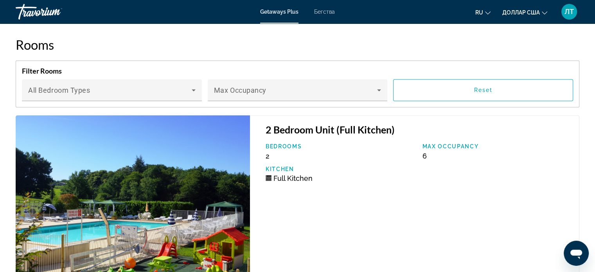
scroll to position [1370, 0]
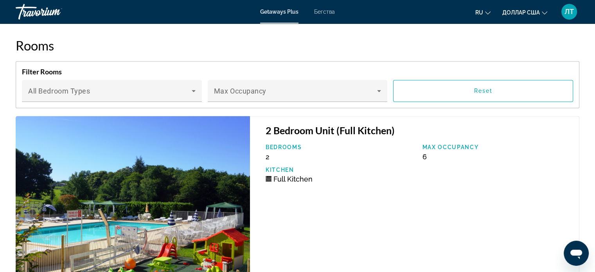
click at [207, 185] on img "Основное содержание" at bounding box center [133, 205] width 234 height 178
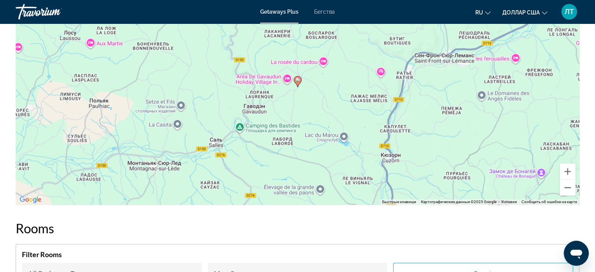
scroll to position [1135, 0]
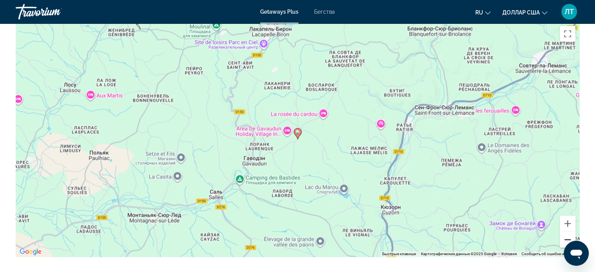
click at [569, 232] on button "Уменьшить" at bounding box center [568, 240] width 16 height 16
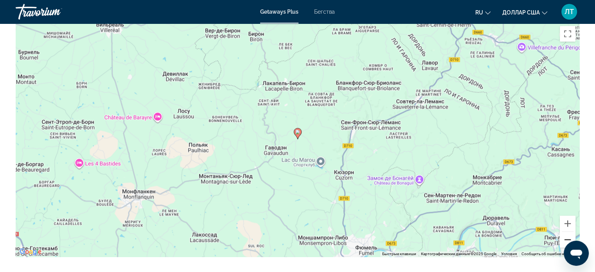
click at [570, 232] on button "Уменьшить" at bounding box center [568, 240] width 16 height 16
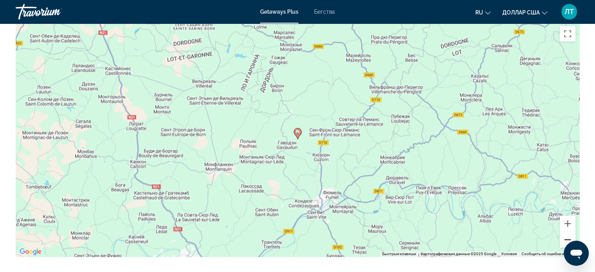
click at [570, 232] on button "Уменьшить" at bounding box center [568, 240] width 16 height 16
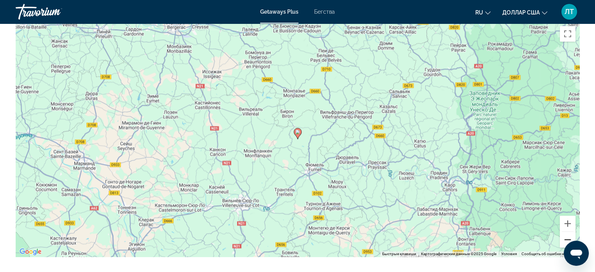
click at [570, 232] on button "Уменьшить" at bounding box center [568, 240] width 16 height 16
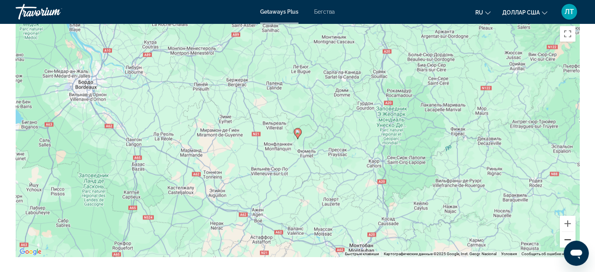
click at [570, 232] on button "Уменьшить" at bounding box center [568, 240] width 16 height 16
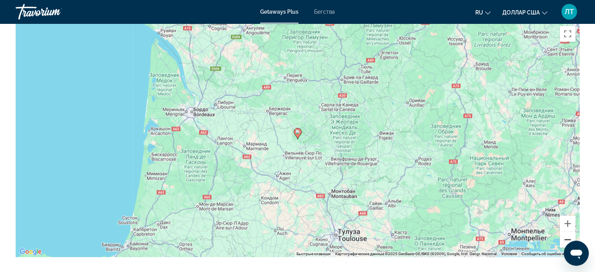
click at [571, 232] on button "Уменьшить" at bounding box center [568, 240] width 16 height 16
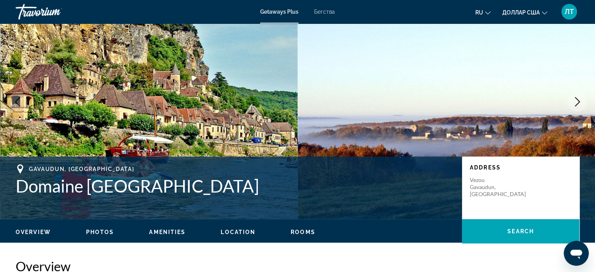
scroll to position [0, 0]
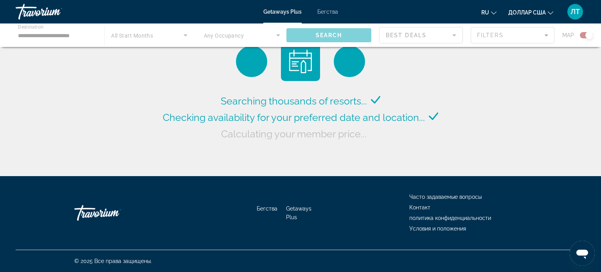
click at [77, 34] on div "Основное содержание" at bounding box center [300, 34] width 601 height 23
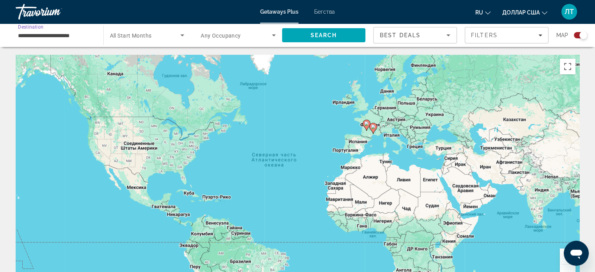
click at [88, 36] on input "**********" at bounding box center [55, 35] width 75 height 9
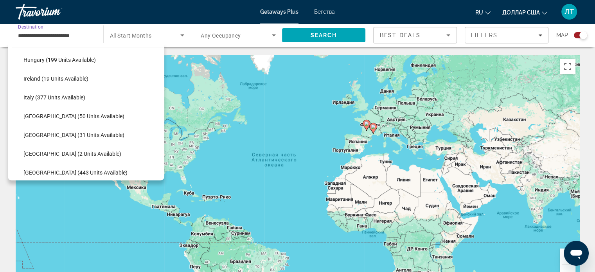
scroll to position [258, 0]
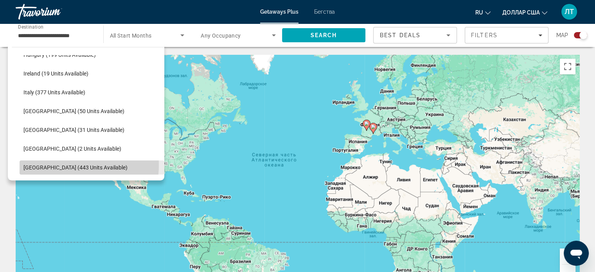
click at [69, 165] on span "[GEOGRAPHIC_DATA] (443 units available)" at bounding box center [75, 167] width 104 height 6
type input "**********"
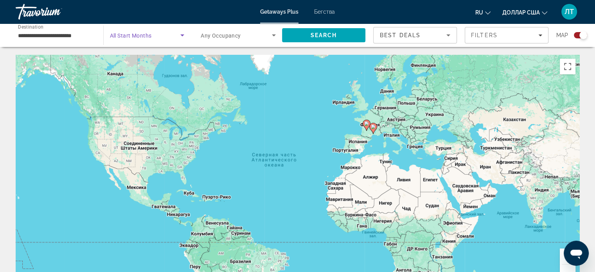
click at [180, 34] on icon "Search widget" at bounding box center [182, 35] width 9 height 9
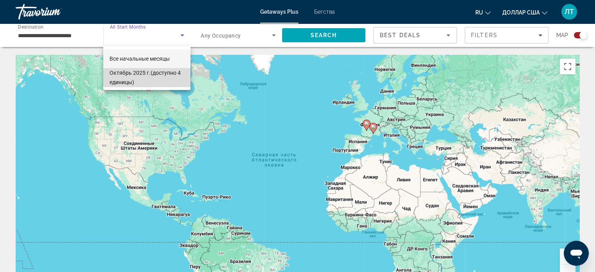
click at [169, 73] on font "(доступно 4 единицы)" at bounding box center [145, 78] width 71 height 16
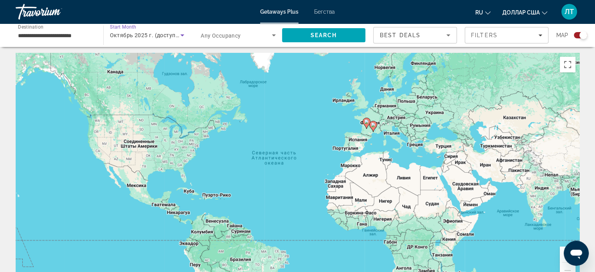
scroll to position [0, 0]
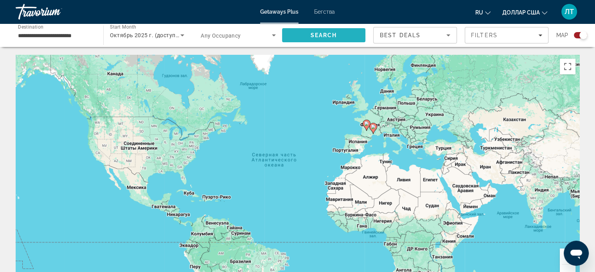
click at [327, 32] on span "Search" at bounding box center [323, 35] width 27 height 6
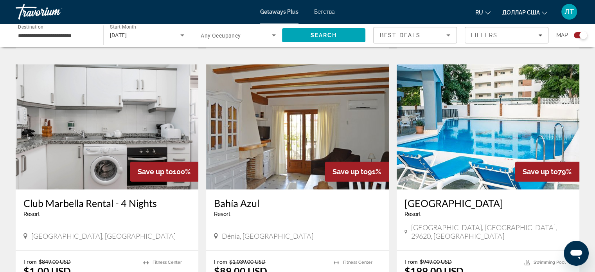
scroll to position [822, 0]
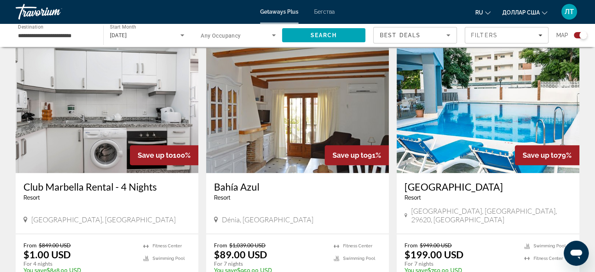
click at [290, 108] on img "Основное содержание" at bounding box center [297, 110] width 183 height 125
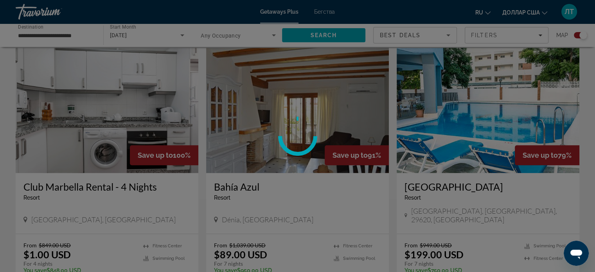
click at [290, 108] on div at bounding box center [297, 136] width 595 height 272
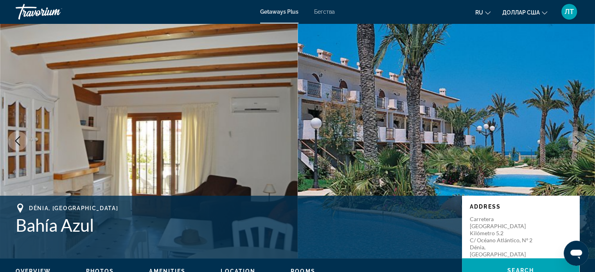
click at [578, 139] on icon "Next image" at bounding box center [577, 140] width 5 height 9
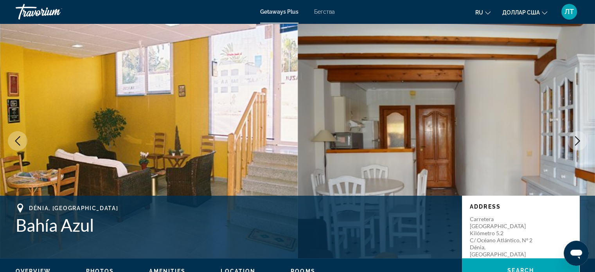
click at [578, 139] on icon "Next image" at bounding box center [577, 140] width 5 height 9
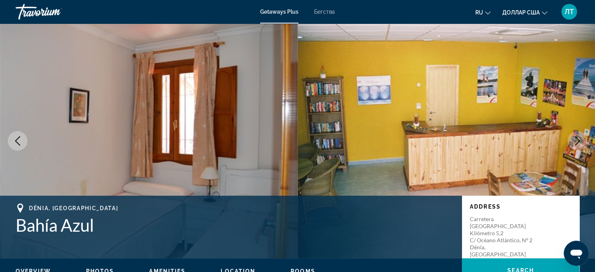
click at [578, 139] on icon "Next image" at bounding box center [577, 140] width 5 height 9
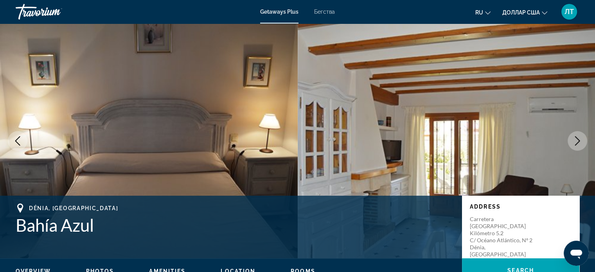
click at [578, 139] on icon "Next image" at bounding box center [577, 140] width 5 height 9
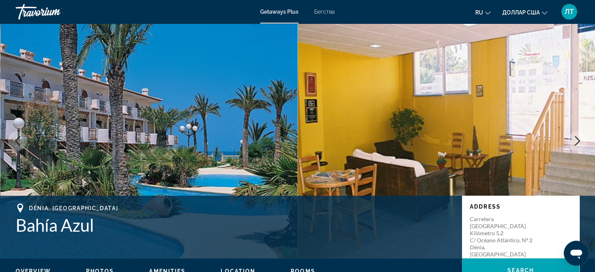
click at [578, 139] on icon "Next image" at bounding box center [577, 140] width 5 height 9
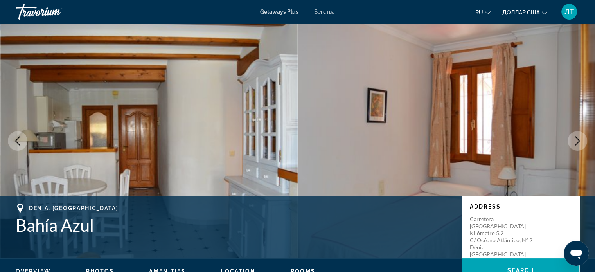
click at [578, 139] on icon "Next image" at bounding box center [577, 140] width 5 height 9
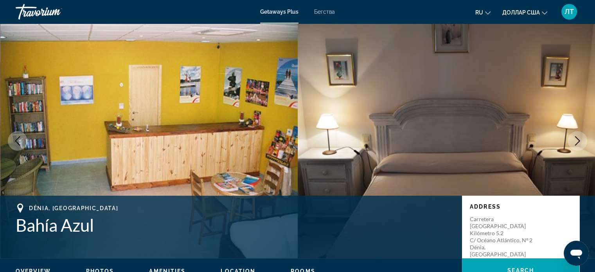
click at [578, 139] on icon "Next image" at bounding box center [577, 140] width 5 height 9
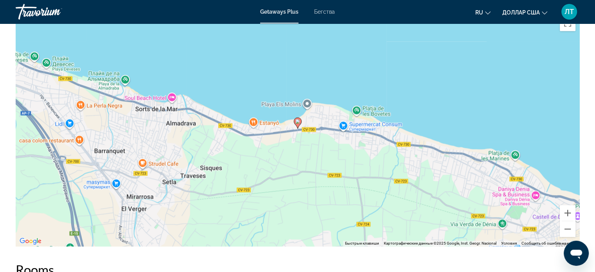
scroll to position [1096, 0]
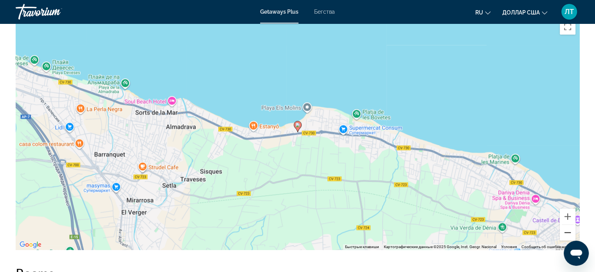
click at [568, 230] on button "Уменьшить" at bounding box center [568, 233] width 16 height 16
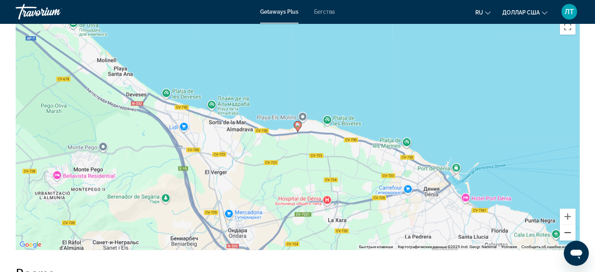
click at [568, 230] on button "Уменьшить" at bounding box center [568, 233] width 16 height 16
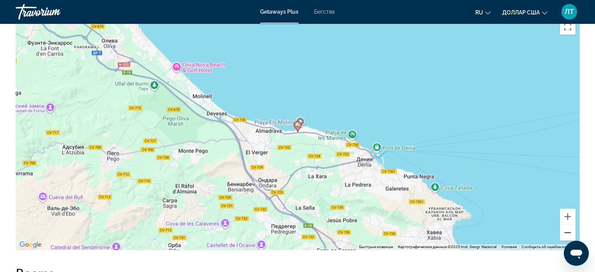
click at [568, 230] on button "Уменьшить" at bounding box center [568, 233] width 16 height 16
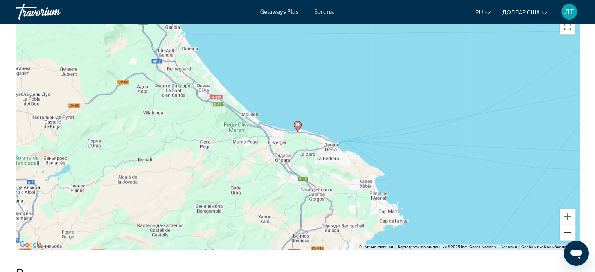
click at [568, 230] on button "Уменьшить" at bounding box center [568, 233] width 16 height 16
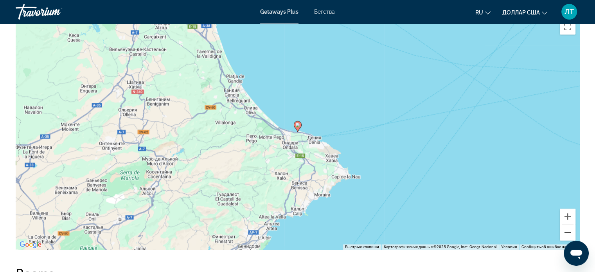
click at [568, 230] on button "Уменьшить" at bounding box center [568, 233] width 16 height 16
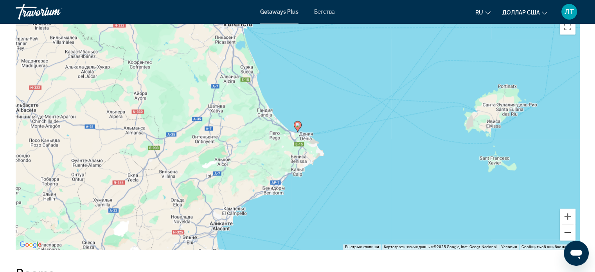
click at [568, 231] on button "Уменьшить" at bounding box center [568, 233] width 16 height 16
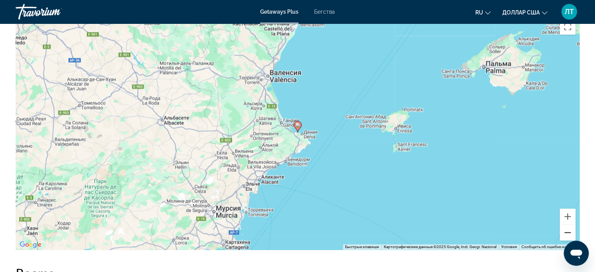
click at [568, 231] on button "Уменьшить" at bounding box center [568, 233] width 16 height 16
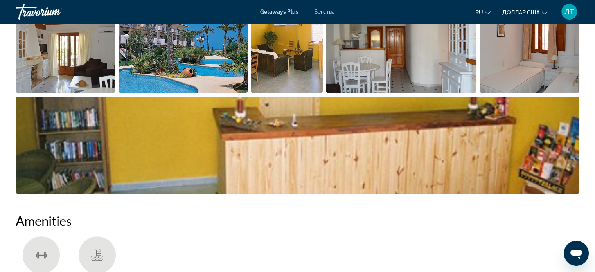
scroll to position [431, 0]
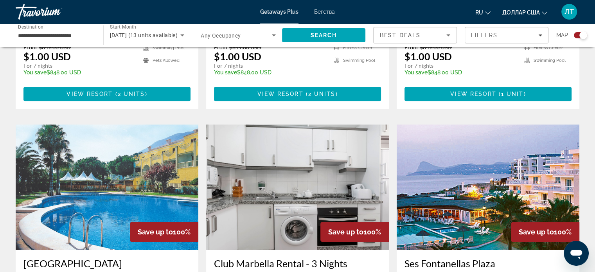
scroll to position [470, 0]
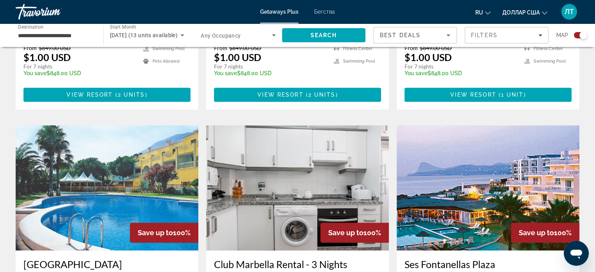
click at [492, 153] on img "Основное содержание" at bounding box center [488, 187] width 183 height 125
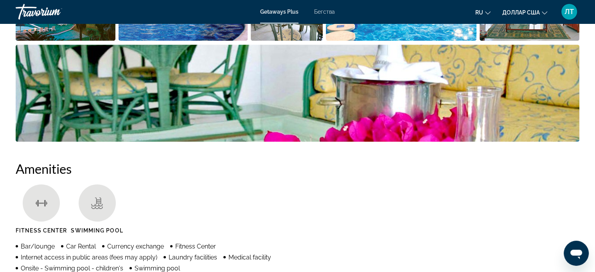
scroll to position [352, 0]
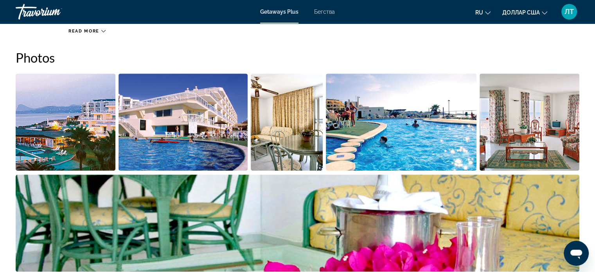
click at [56, 131] on img "Open full-screen image slider" at bounding box center [66, 122] width 100 height 97
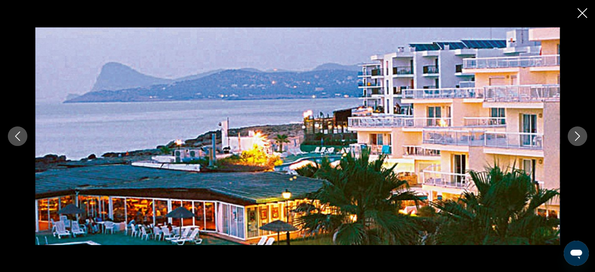
click at [577, 134] on icon "Next image" at bounding box center [577, 136] width 9 height 9
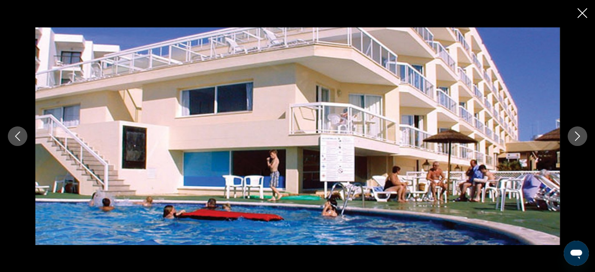
click at [577, 134] on icon "Next image" at bounding box center [577, 136] width 9 height 9
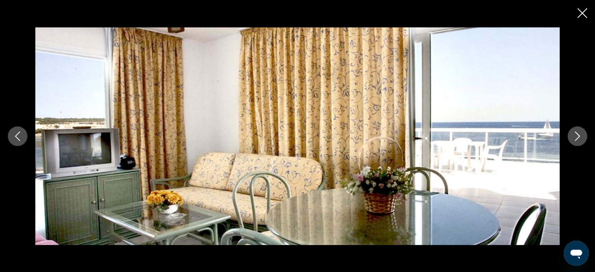
click at [577, 134] on icon "Next image" at bounding box center [577, 136] width 9 height 9
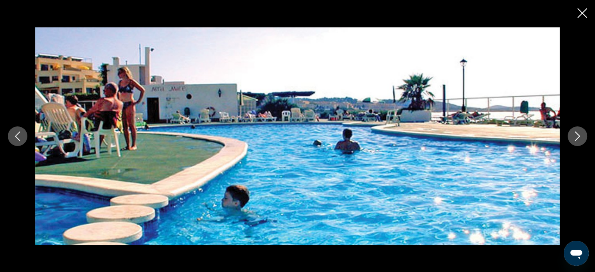
click at [577, 134] on icon "Next image" at bounding box center [577, 136] width 9 height 9
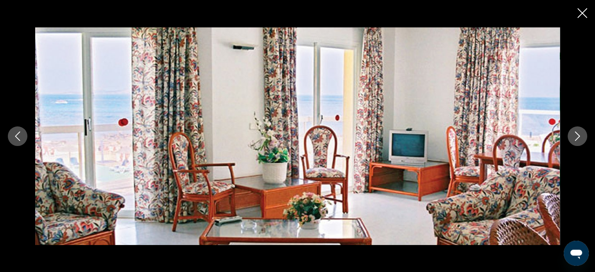
click at [577, 134] on icon "Next image" at bounding box center [577, 136] width 9 height 9
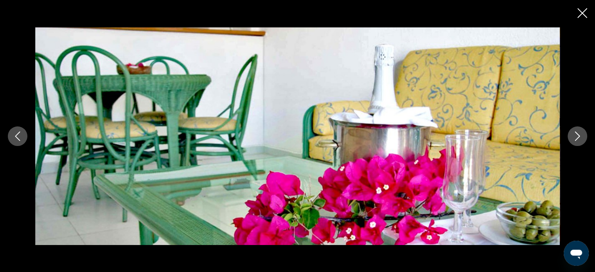
click at [577, 134] on icon "Next image" at bounding box center [577, 136] width 9 height 9
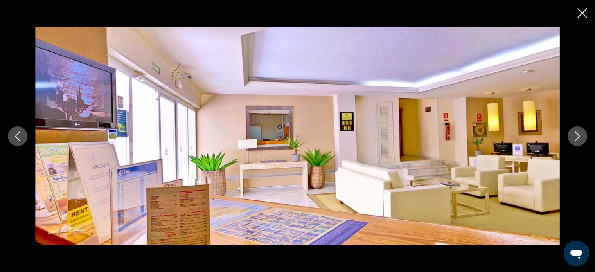
click at [577, 134] on icon "Next image" at bounding box center [577, 136] width 9 height 9
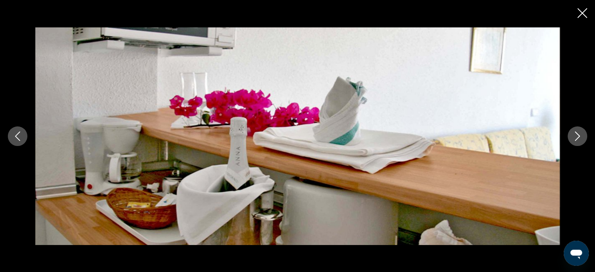
click at [577, 134] on icon "Next image" at bounding box center [577, 136] width 9 height 9
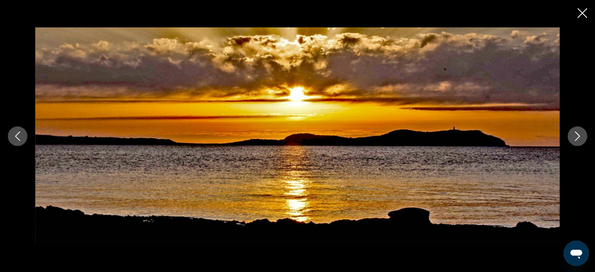
click at [577, 134] on icon "Next image" at bounding box center [577, 136] width 9 height 9
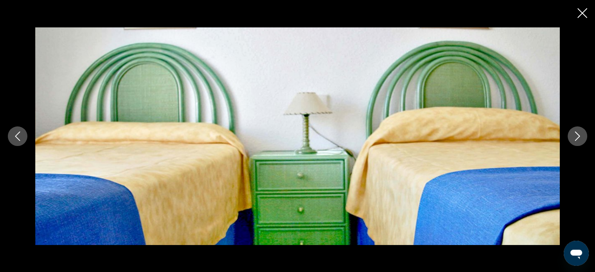
click at [577, 134] on icon "Next image" at bounding box center [577, 136] width 9 height 9
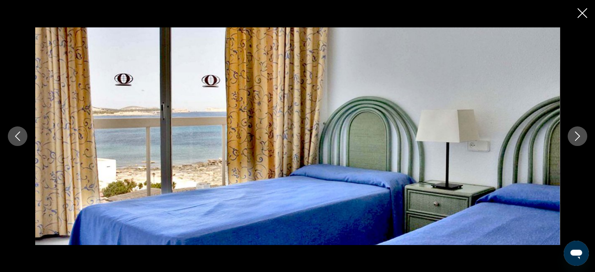
click at [577, 134] on icon "Next image" at bounding box center [577, 136] width 9 height 9
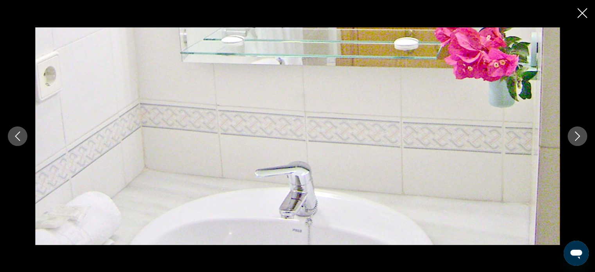
click at [579, 134] on icon "Next image" at bounding box center [577, 136] width 9 height 9
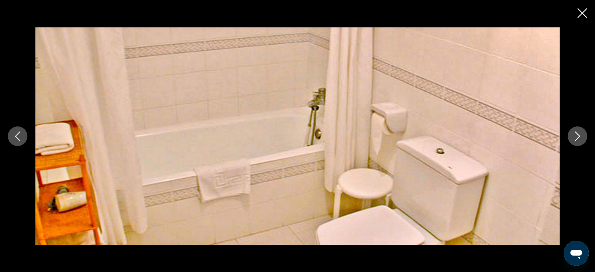
click at [579, 134] on icon "Next image" at bounding box center [577, 136] width 9 height 9
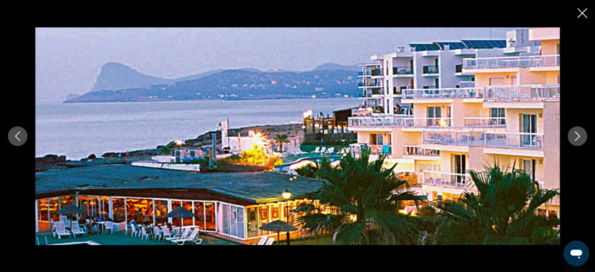
click at [580, 14] on icon "Close slideshow" at bounding box center [583, 13] width 10 height 10
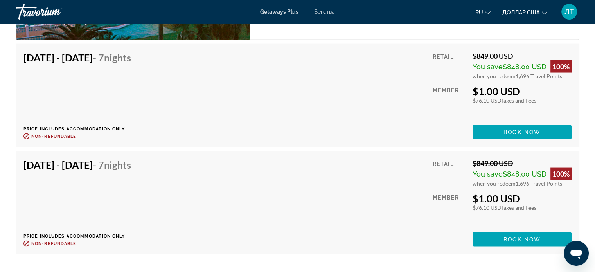
scroll to position [1486, 0]
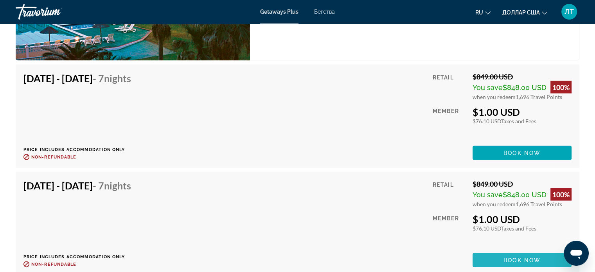
click at [508, 258] on span "Book now" at bounding box center [522, 260] width 37 height 6
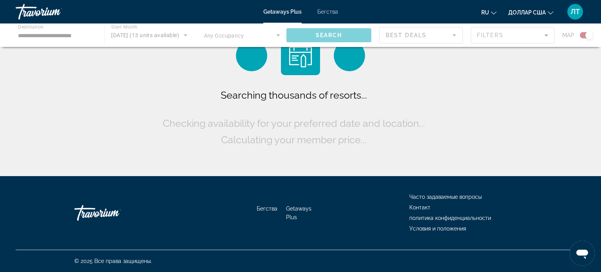
click at [327, 11] on font "Бегства" at bounding box center [327, 12] width 21 height 6
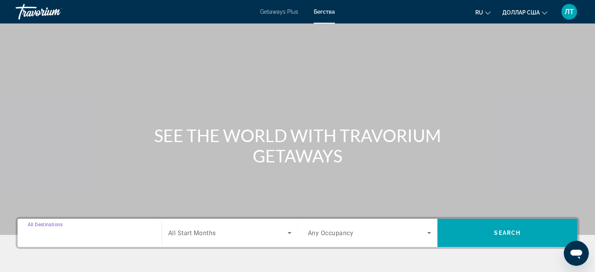
click at [113, 231] on input "Destination All Destinations" at bounding box center [90, 233] width 124 height 9
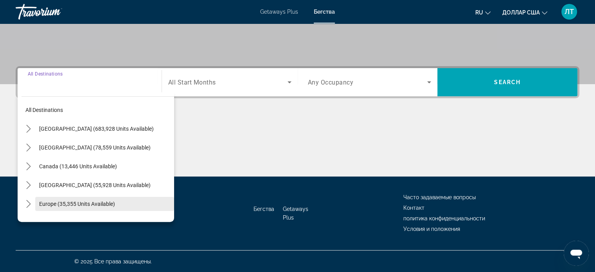
scroll to position [39, 0]
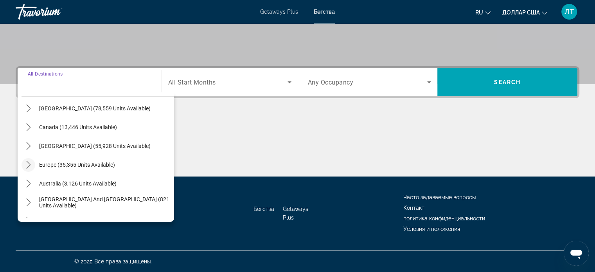
click at [24, 160] on mat-icon "Toggle Europe (35,355 units available) submenu" at bounding box center [29, 165] width 14 height 14
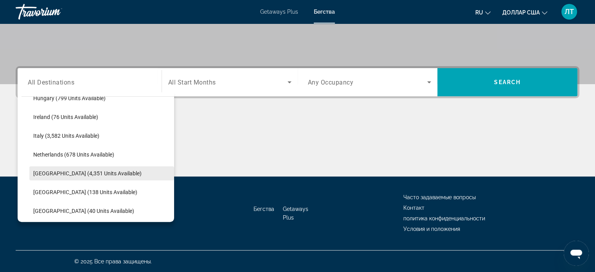
scroll to position [333, 0]
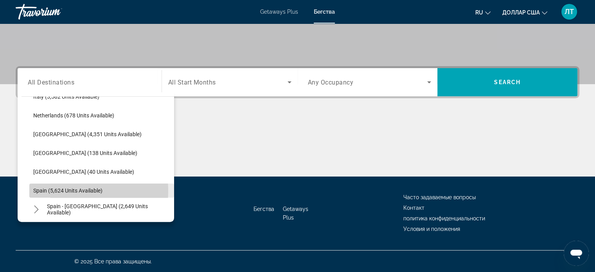
click at [59, 190] on span "Spain (5,624 units available)" at bounding box center [67, 190] width 69 height 6
type input "**********"
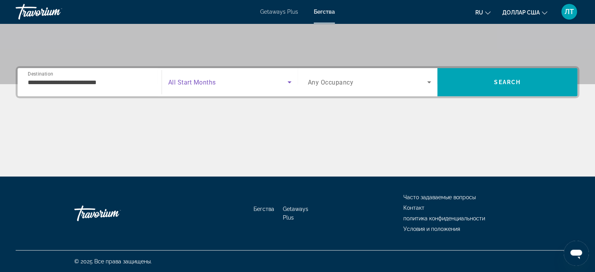
click at [290, 80] on icon "Search widget" at bounding box center [289, 82] width 9 height 9
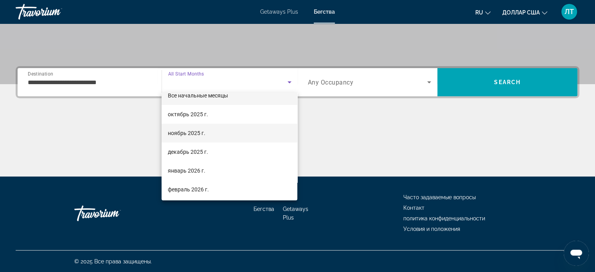
scroll to position [0, 0]
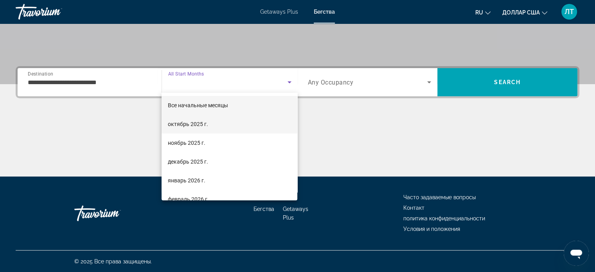
click at [182, 123] on font "октябрь 2025 г." at bounding box center [188, 124] width 40 height 6
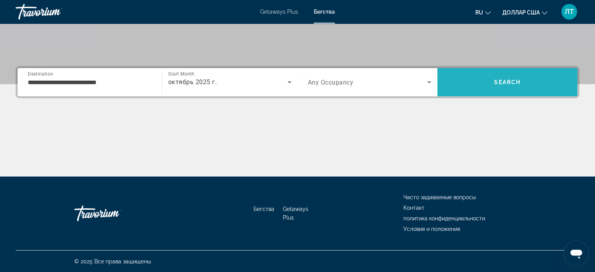
click at [486, 78] on span "Search" at bounding box center [508, 82] width 140 height 19
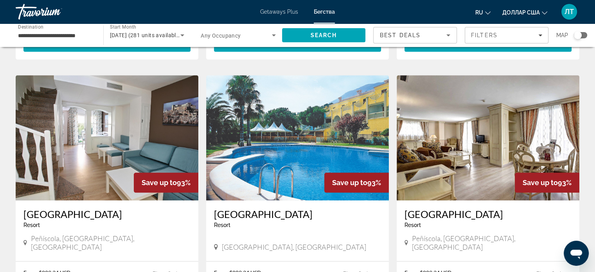
scroll to position [861, 0]
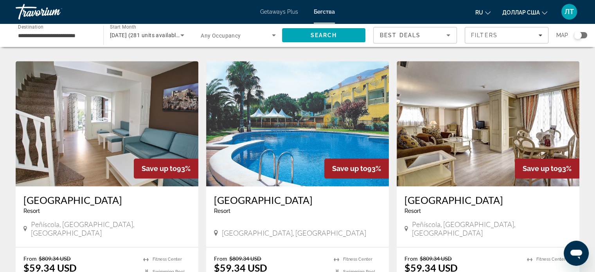
click at [474, 119] on img "Основное содержание" at bounding box center [488, 123] width 183 height 125
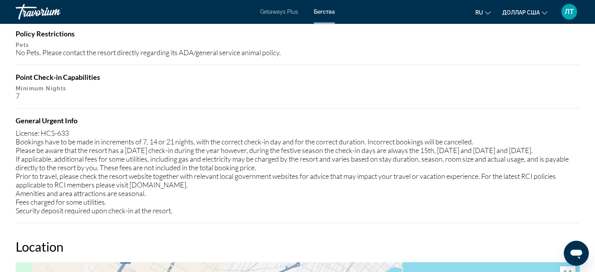
scroll to position [820, 0]
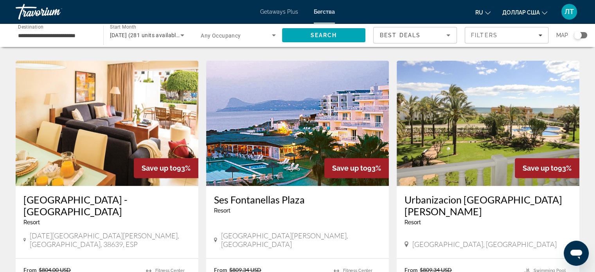
scroll to position [313, 0]
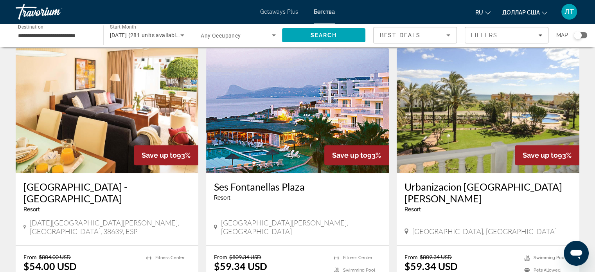
click at [135, 98] on img "Основное содержание" at bounding box center [107, 110] width 183 height 125
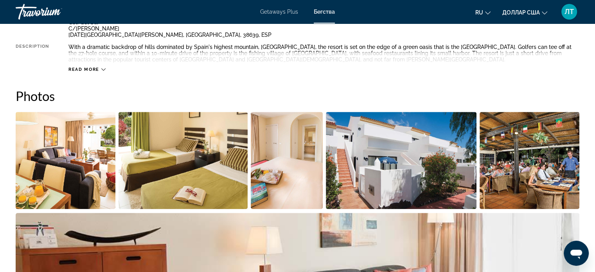
scroll to position [313, 0]
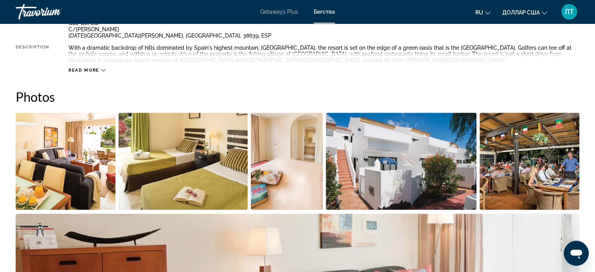
click at [60, 153] on img "Open full-screen image slider" at bounding box center [66, 161] width 100 height 97
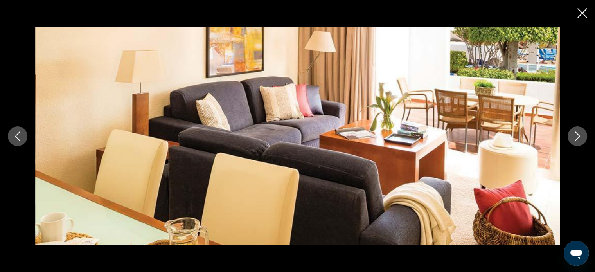
click at [579, 132] on icon "Next image" at bounding box center [577, 136] width 9 height 9
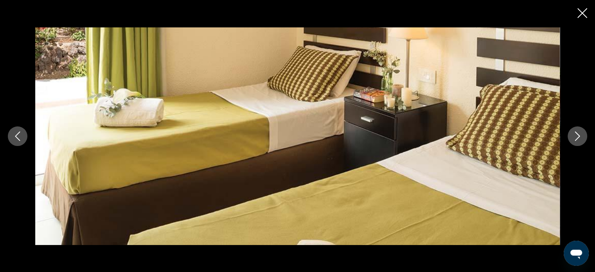
click at [579, 132] on icon "Next image" at bounding box center [577, 136] width 9 height 9
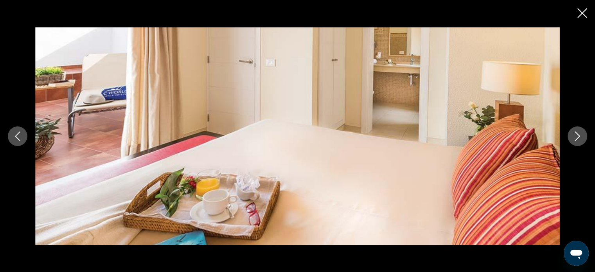
click at [579, 132] on icon "Next image" at bounding box center [577, 136] width 9 height 9
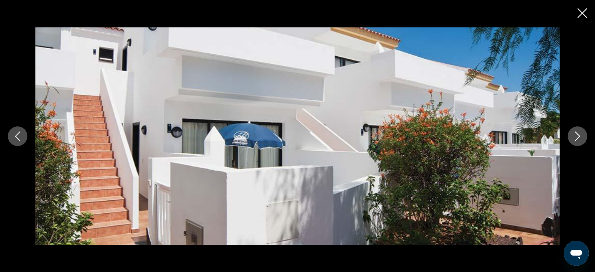
click at [579, 132] on icon "Next image" at bounding box center [577, 136] width 9 height 9
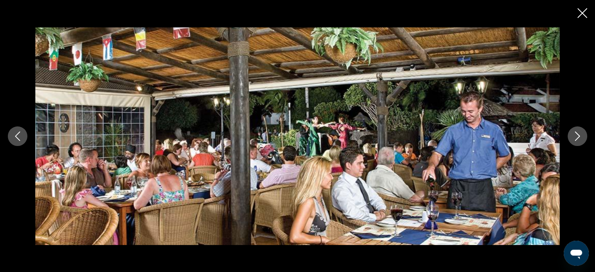
click at [577, 134] on icon "Next image" at bounding box center [577, 136] width 9 height 9
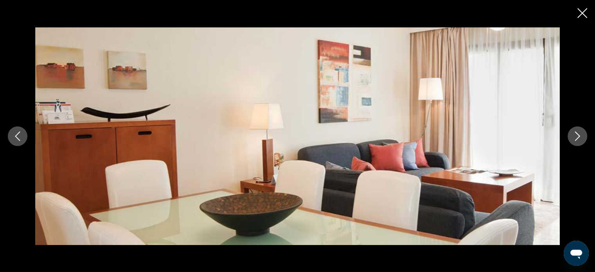
click at [577, 134] on icon "Next image" at bounding box center [577, 136] width 9 height 9
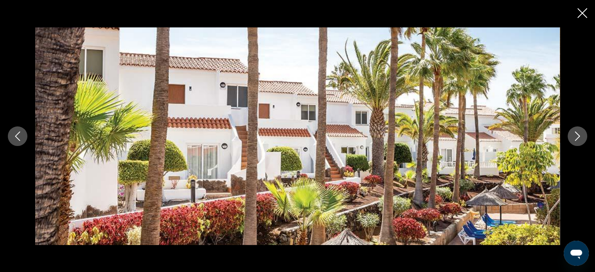
click at [577, 134] on icon "Next image" at bounding box center [577, 136] width 9 height 9
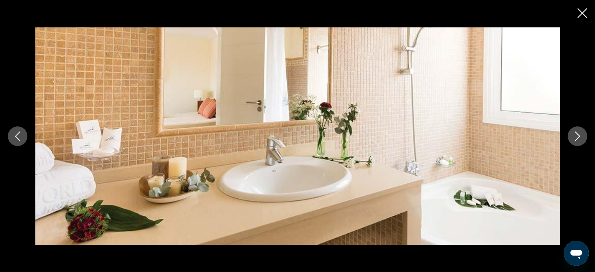
click at [577, 134] on icon "Next image" at bounding box center [577, 136] width 9 height 9
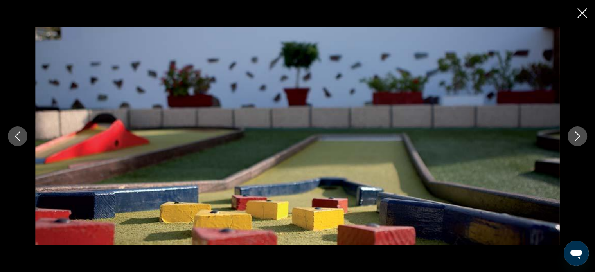
click at [577, 134] on icon "Next image" at bounding box center [577, 136] width 9 height 9
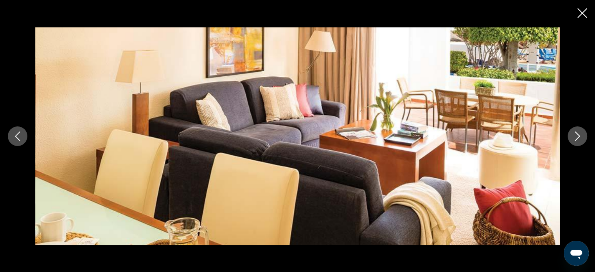
click at [577, 134] on icon "Next image" at bounding box center [577, 136] width 9 height 9
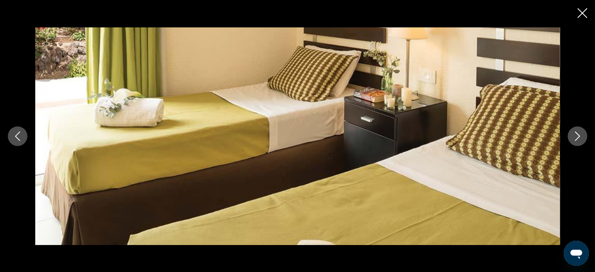
click at [577, 134] on icon "Next image" at bounding box center [577, 136] width 9 height 9
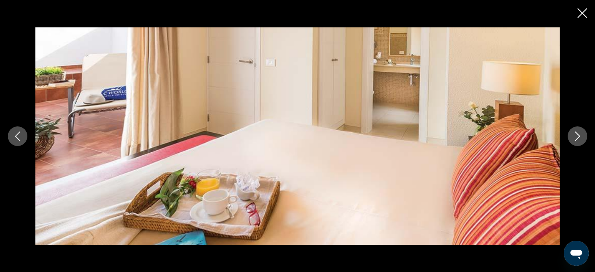
click at [577, 134] on icon "Next image" at bounding box center [577, 136] width 9 height 9
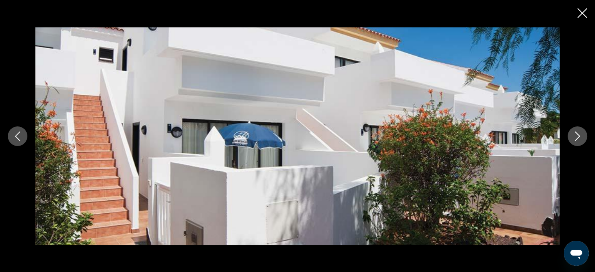
click at [577, 134] on icon "Next image" at bounding box center [577, 136] width 9 height 9
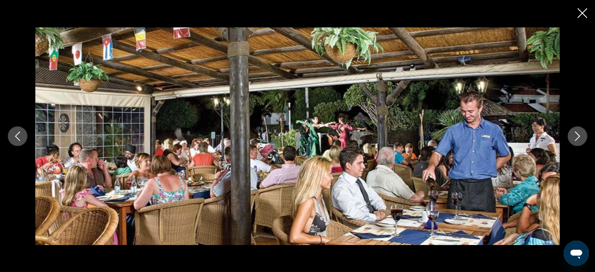
drag, startPoint x: 577, startPoint y: 134, endPoint x: 574, endPoint y: 121, distance: 14.1
click at [574, 121] on div "prev next" at bounding box center [297, 136] width 595 height 218
click at [583, 13] on icon "Close slideshow" at bounding box center [583, 13] width 10 height 10
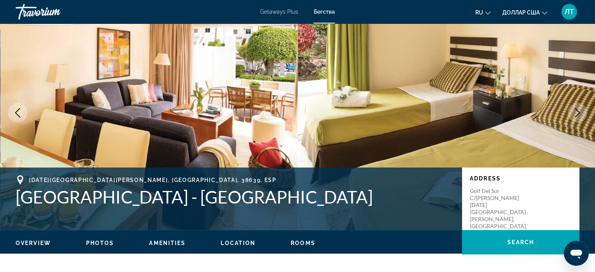
scroll to position [0, 0]
